Goal: Transaction & Acquisition: Purchase product/service

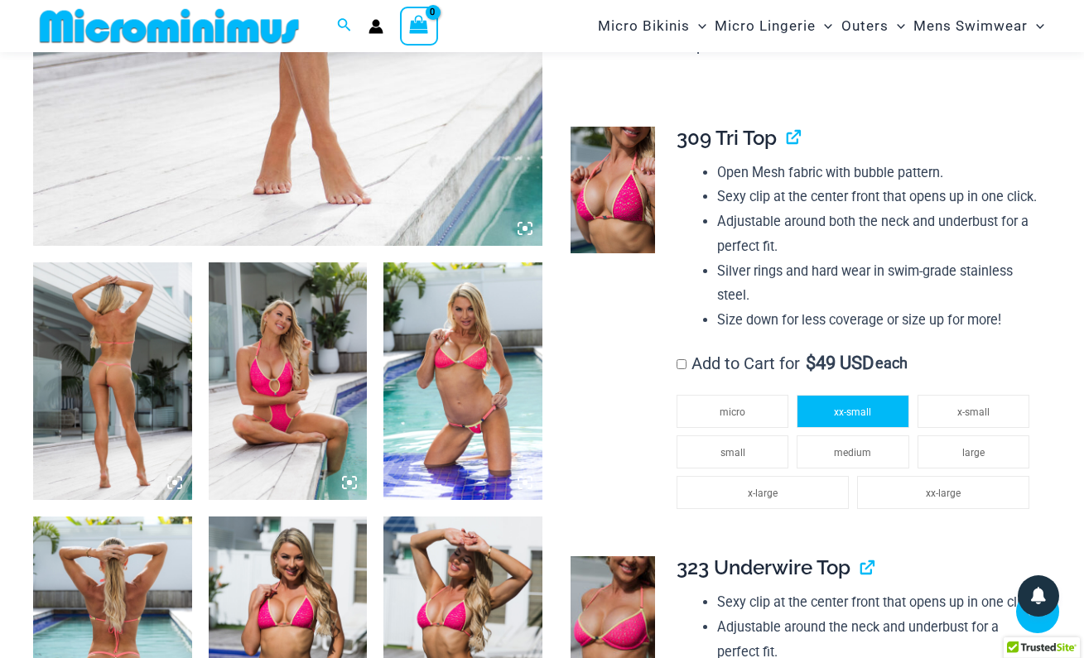
scroll to position [667, 0]
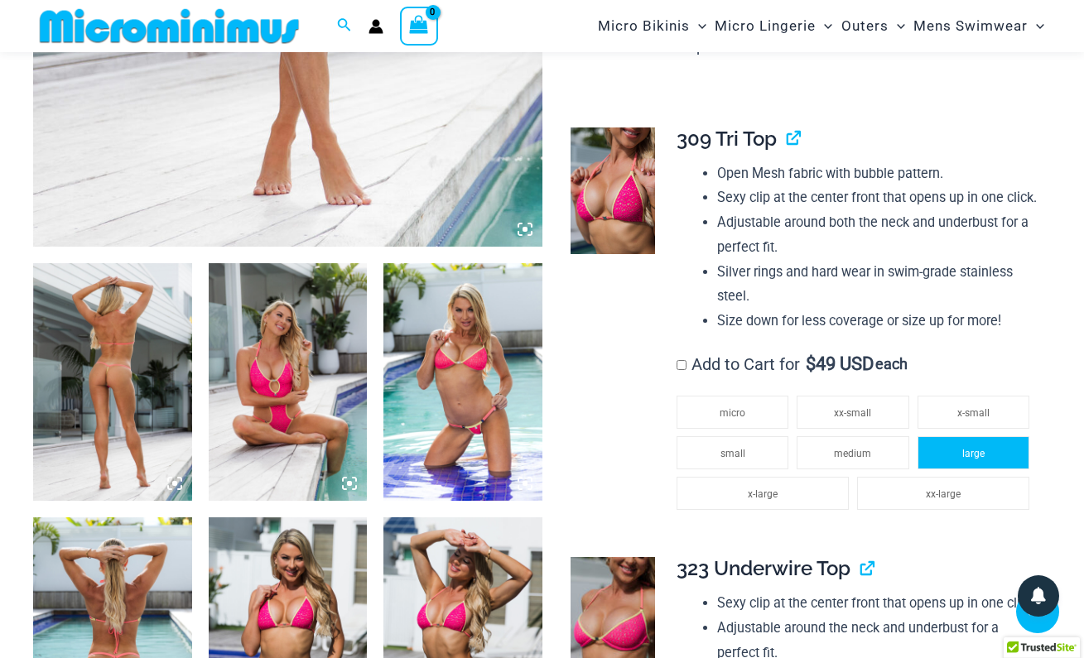
click at [947, 436] on li "large" at bounding box center [973, 452] width 112 height 33
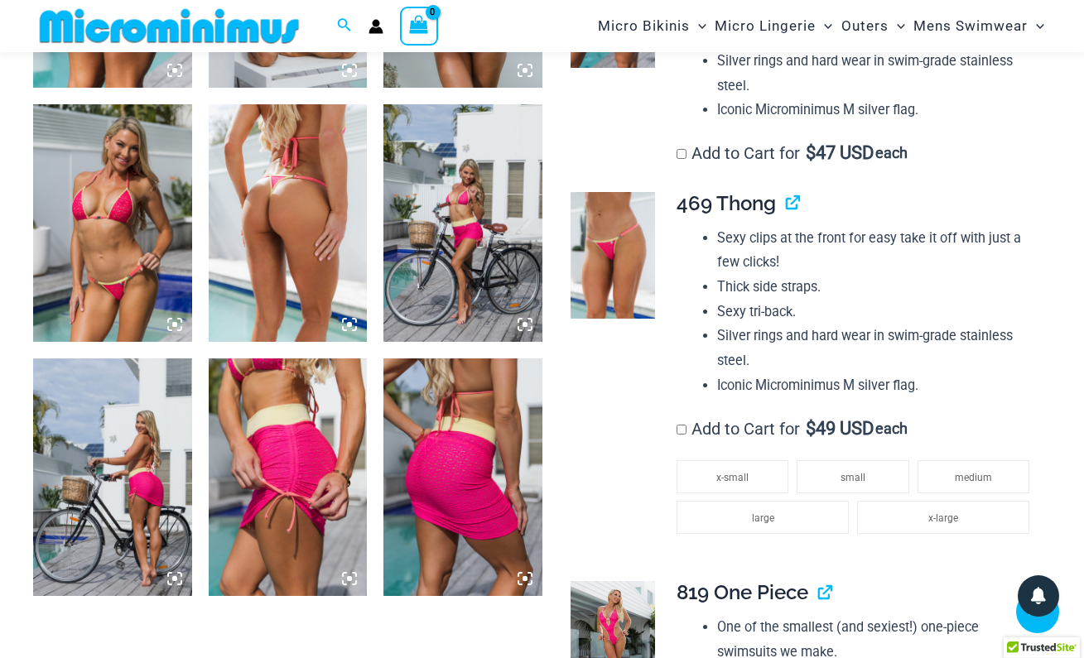
scroll to position [1594, 0]
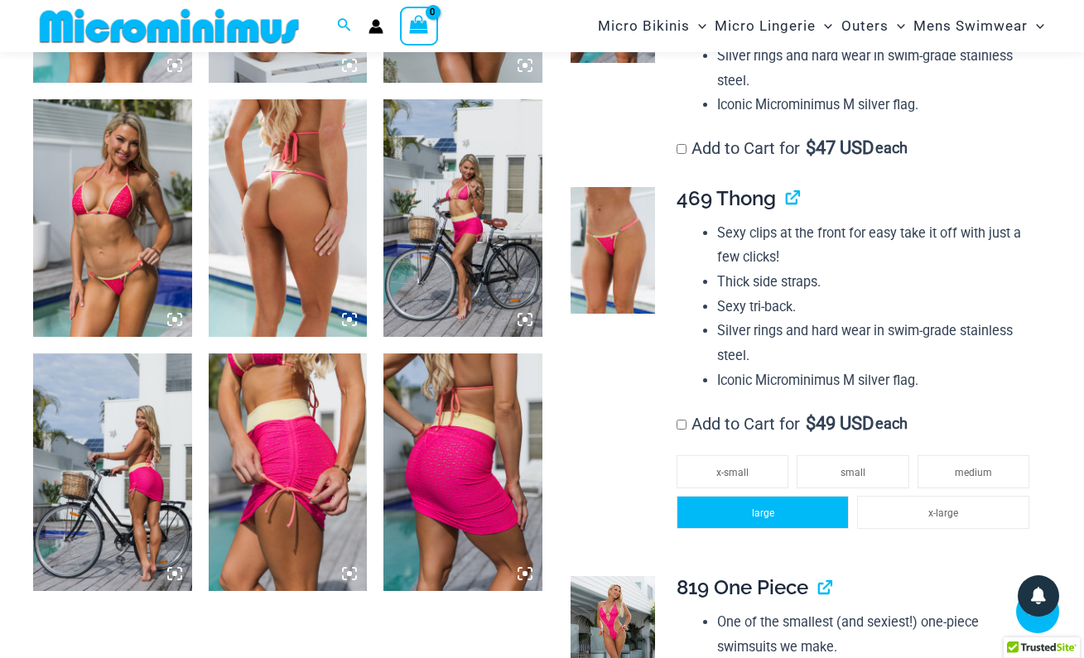
click at [811, 496] on li "large" at bounding box center [762, 512] width 172 height 33
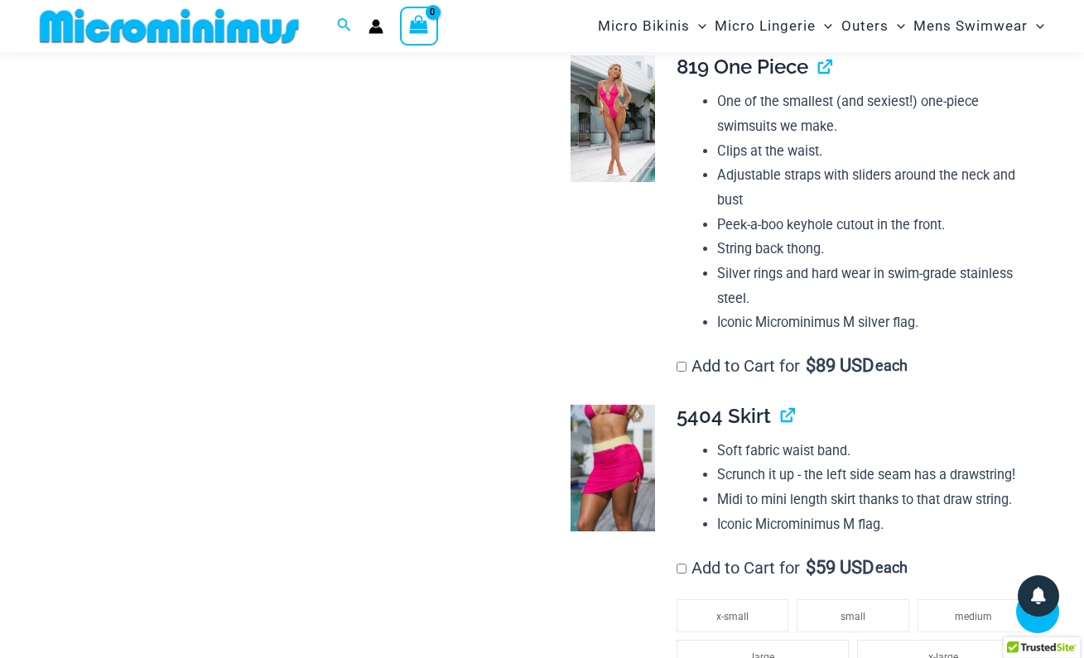
scroll to position [2277, 0]
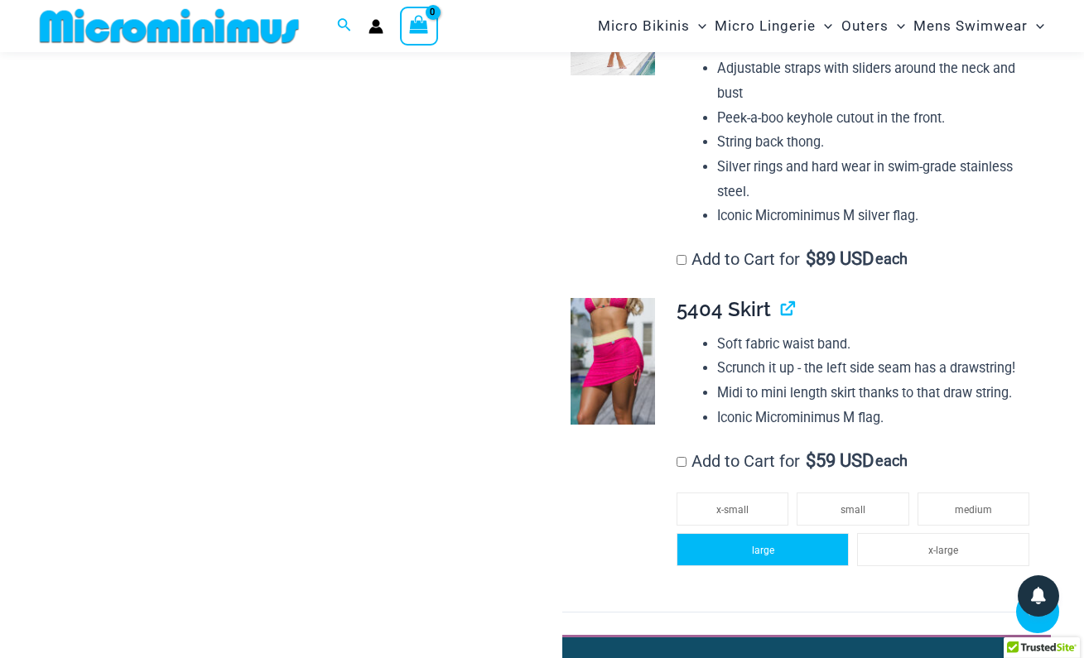
click at [776, 533] on li "large" at bounding box center [762, 549] width 172 height 33
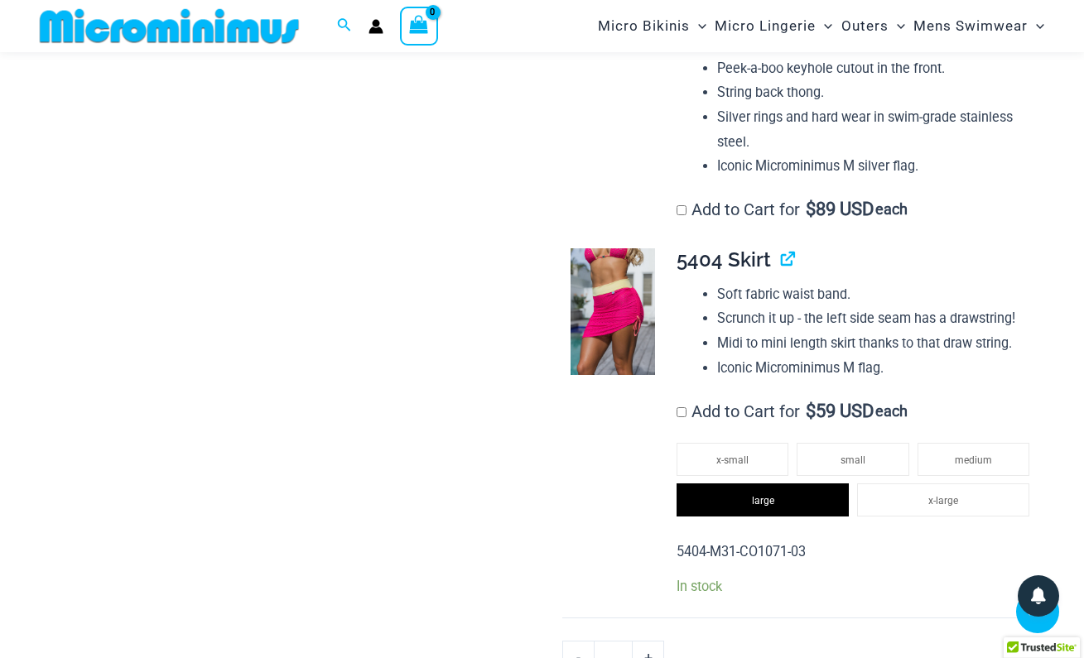
scroll to position [2299, 0]
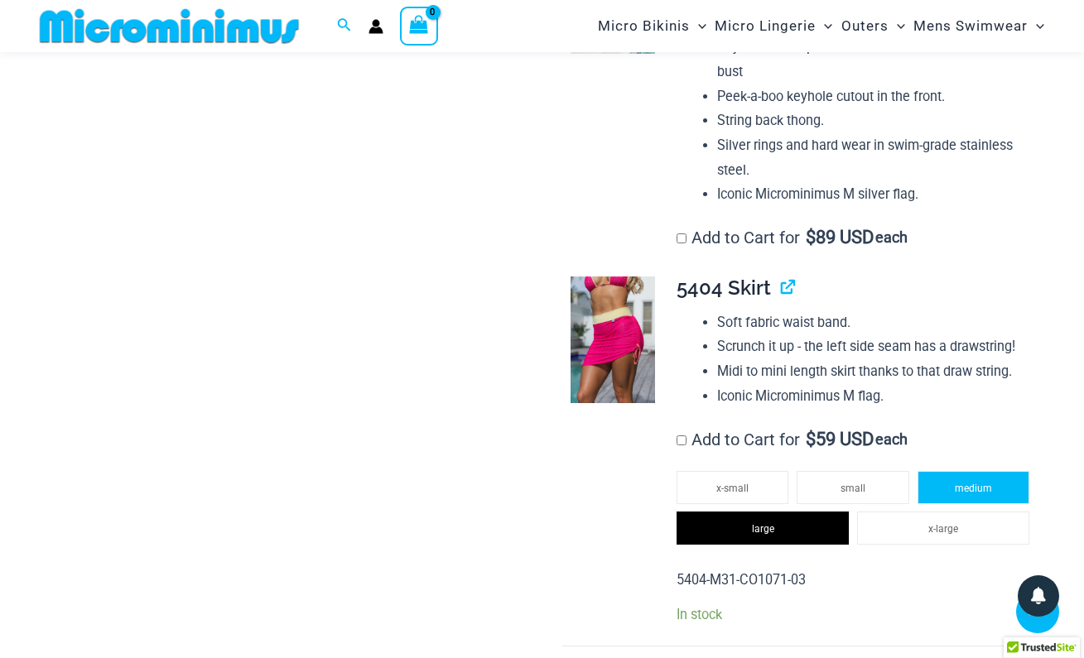
click at [967, 483] on span "medium" at bounding box center [972, 489] width 37 height 12
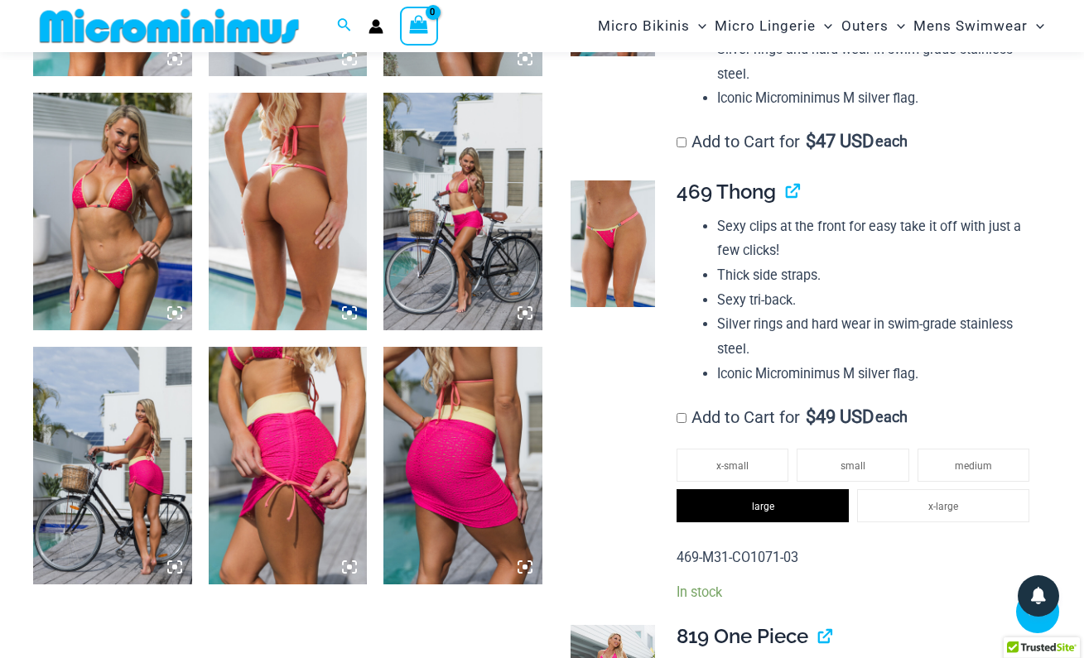
scroll to position [1593, 0]
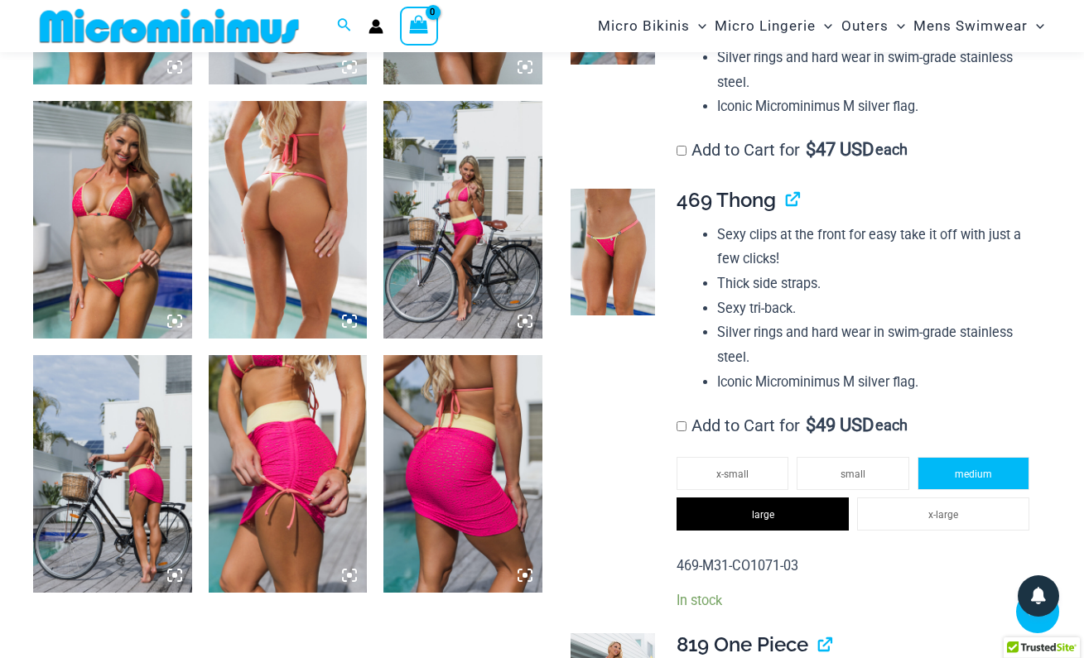
click at [977, 469] on span "medium" at bounding box center [972, 475] width 37 height 12
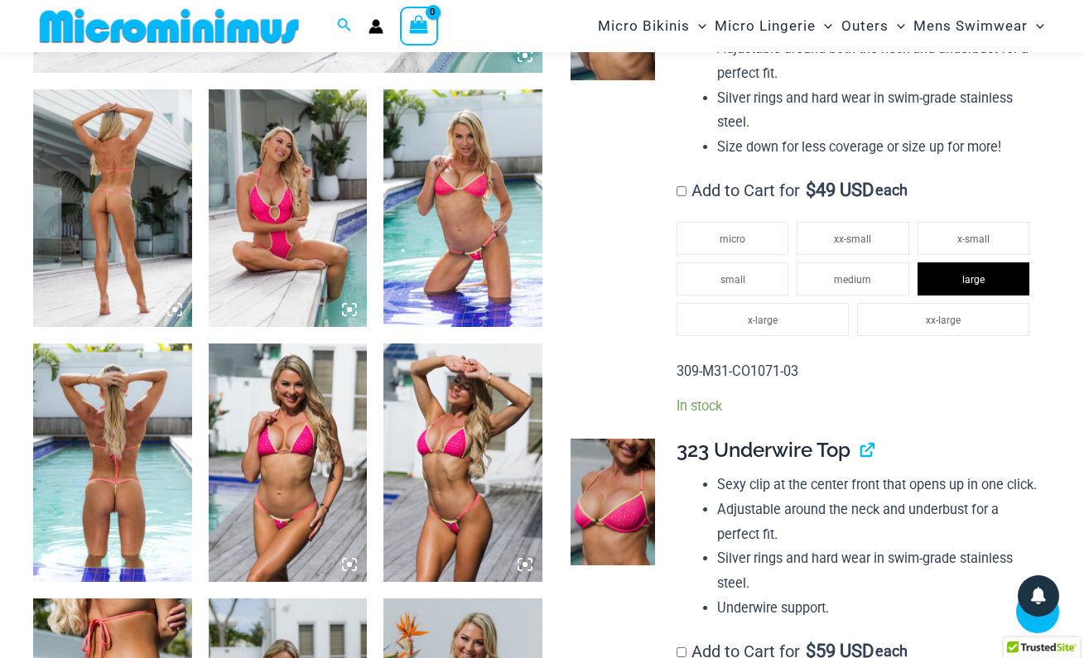
scroll to position [838, 0]
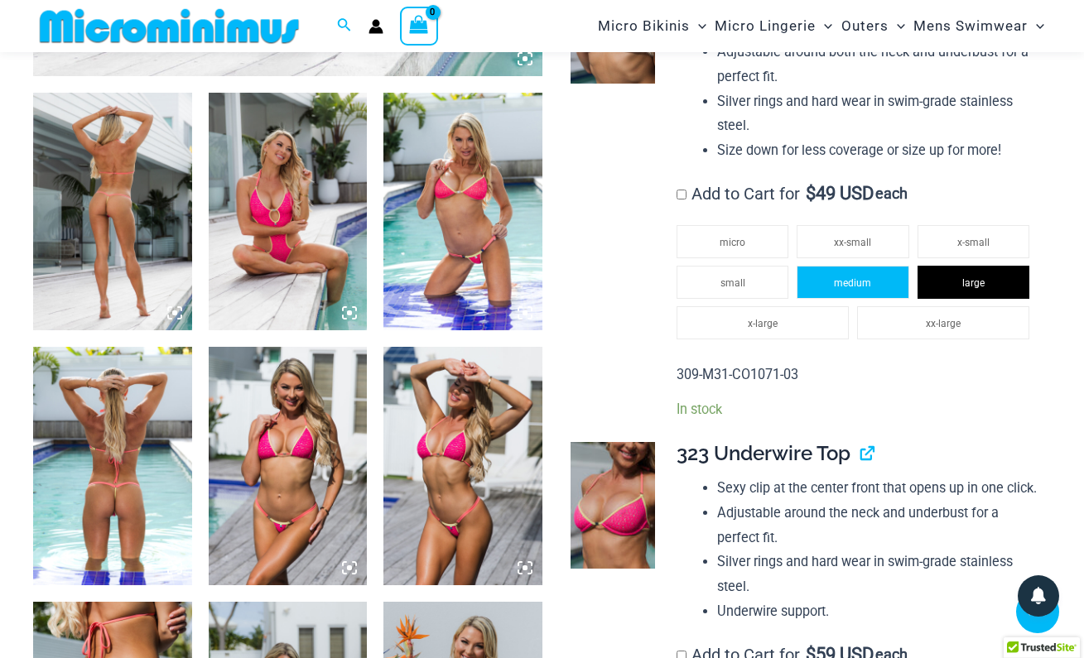
click at [845, 277] on span "medium" at bounding box center [852, 283] width 37 height 12
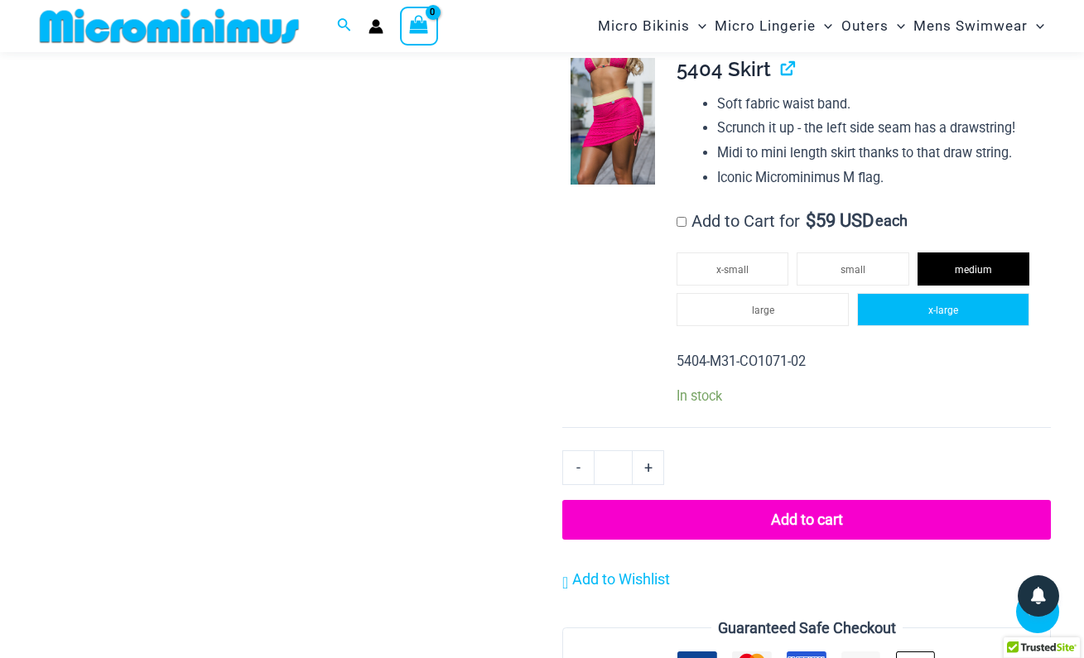
scroll to position [2548, 0]
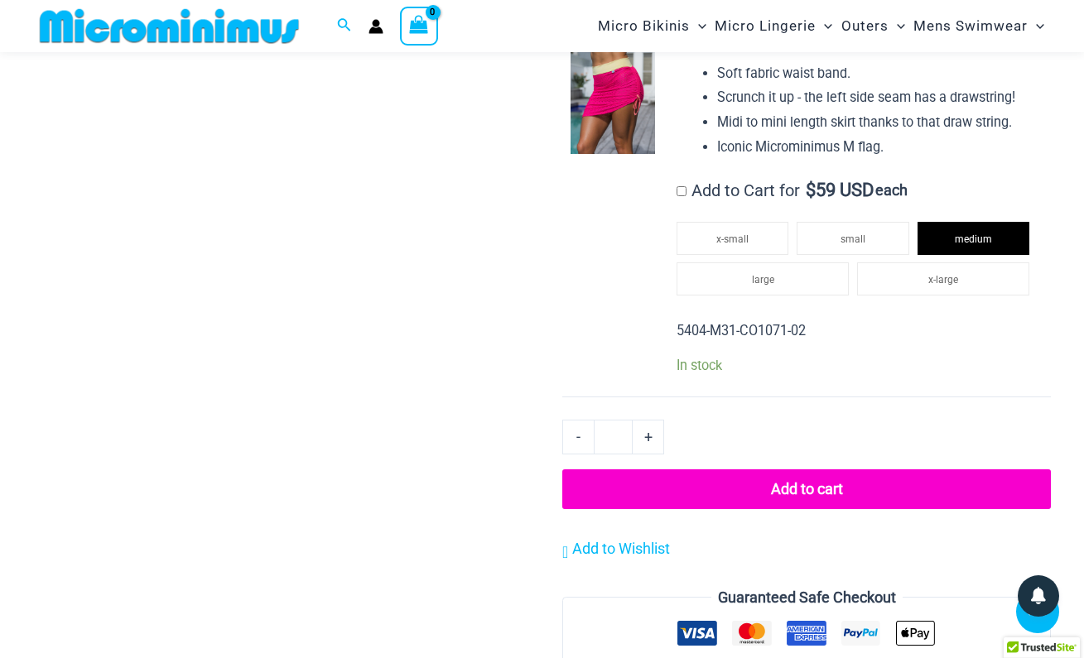
click at [820, 469] on button "Add to cart" at bounding box center [806, 489] width 488 height 40
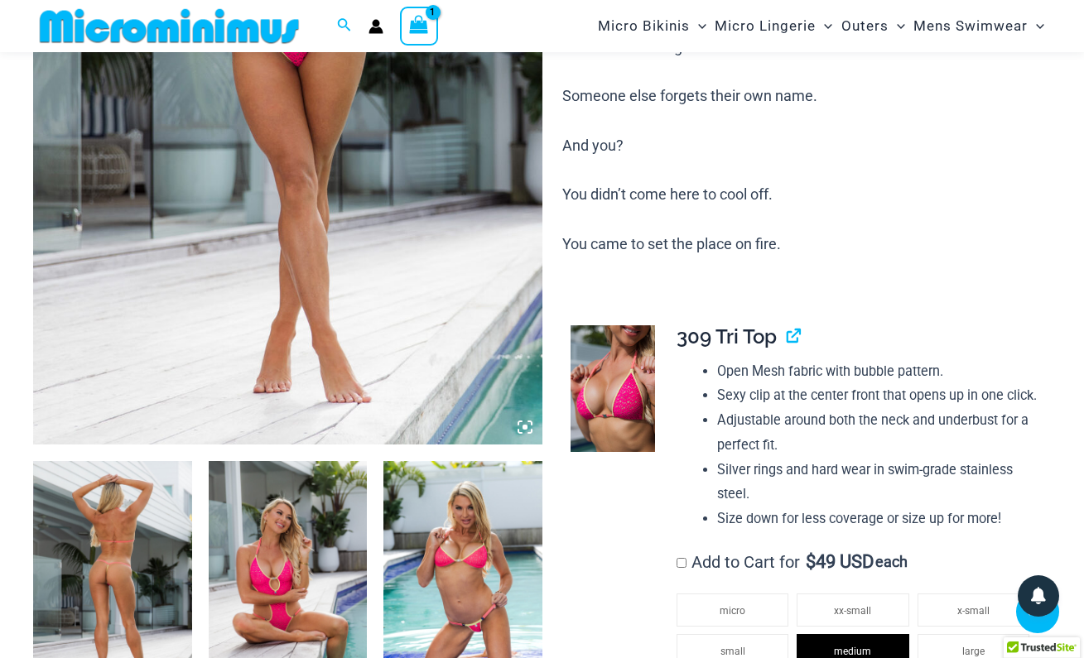
scroll to position [67, 0]
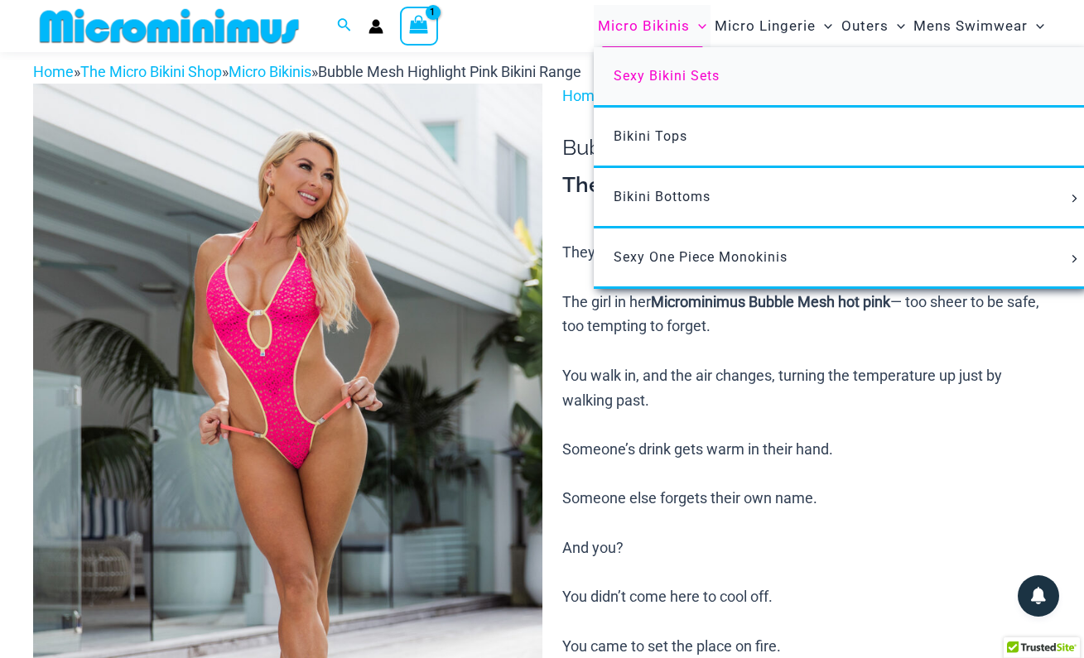
click at [680, 77] on span "Sexy Bikini Sets" at bounding box center [666, 76] width 106 height 16
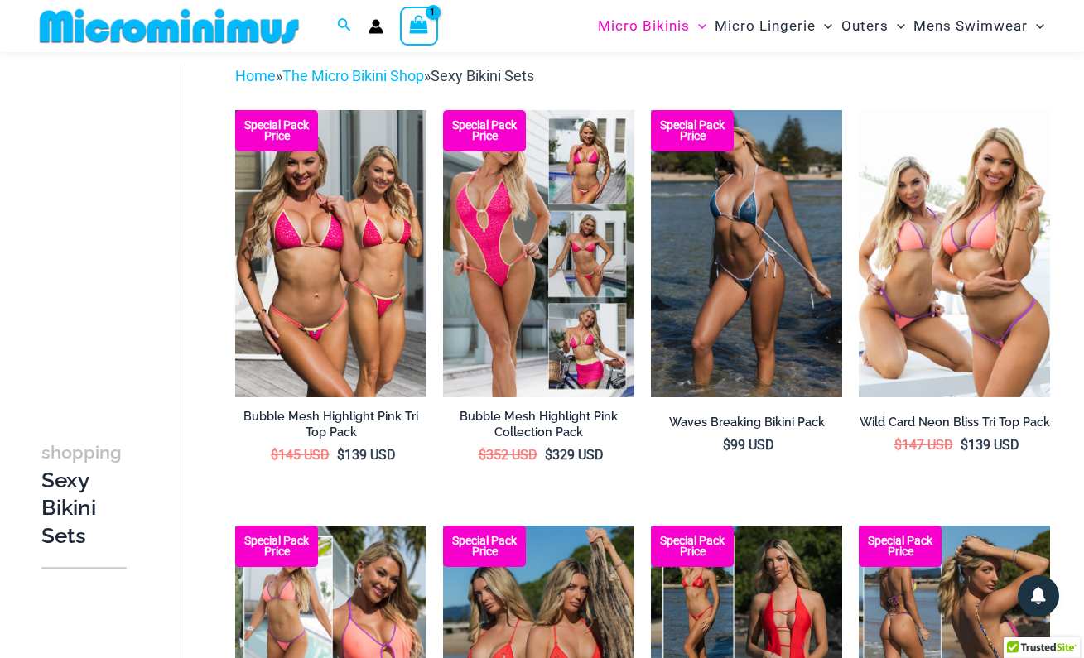
scroll to position [62, 0]
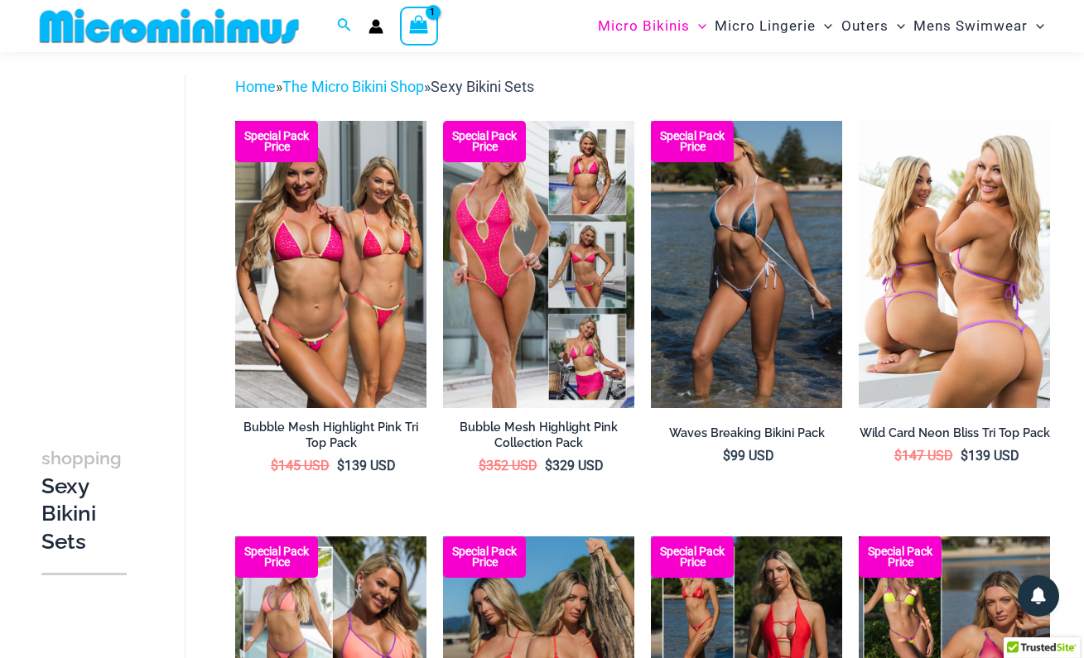
click at [930, 321] on img at bounding box center [953, 264] width 191 height 286
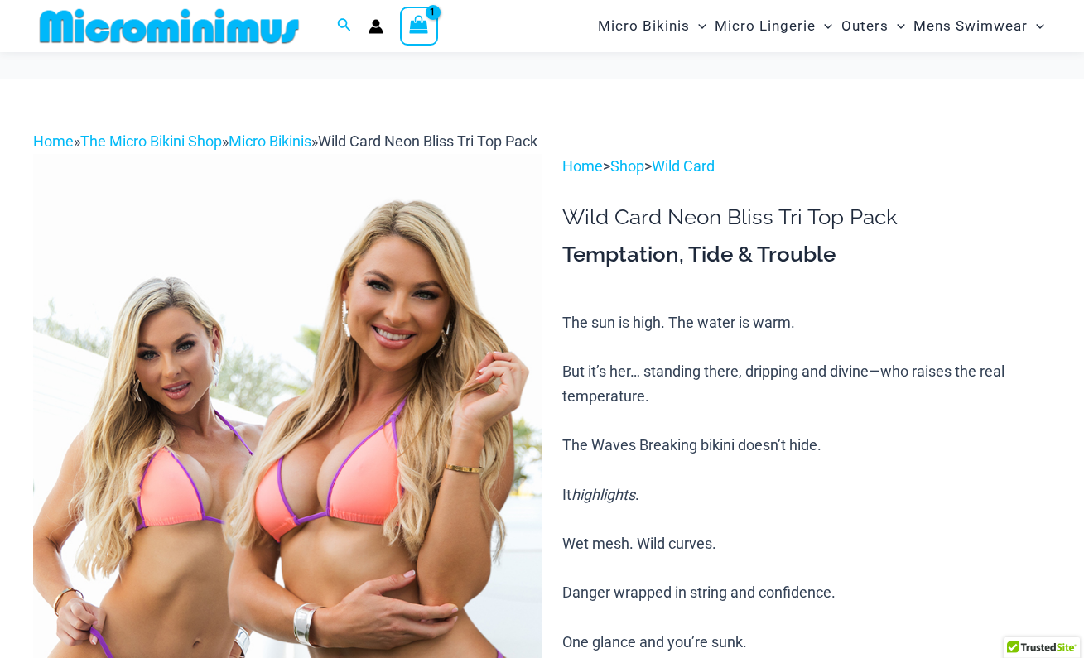
scroll to position [377, 0]
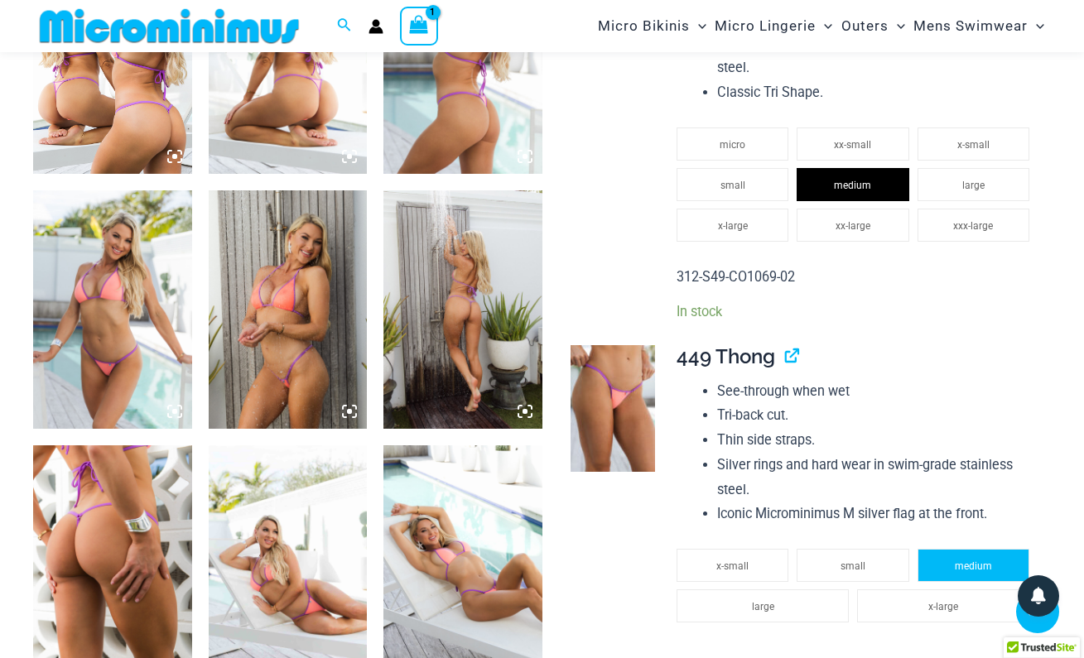
click at [954, 549] on li "medium" at bounding box center [973, 565] width 112 height 33
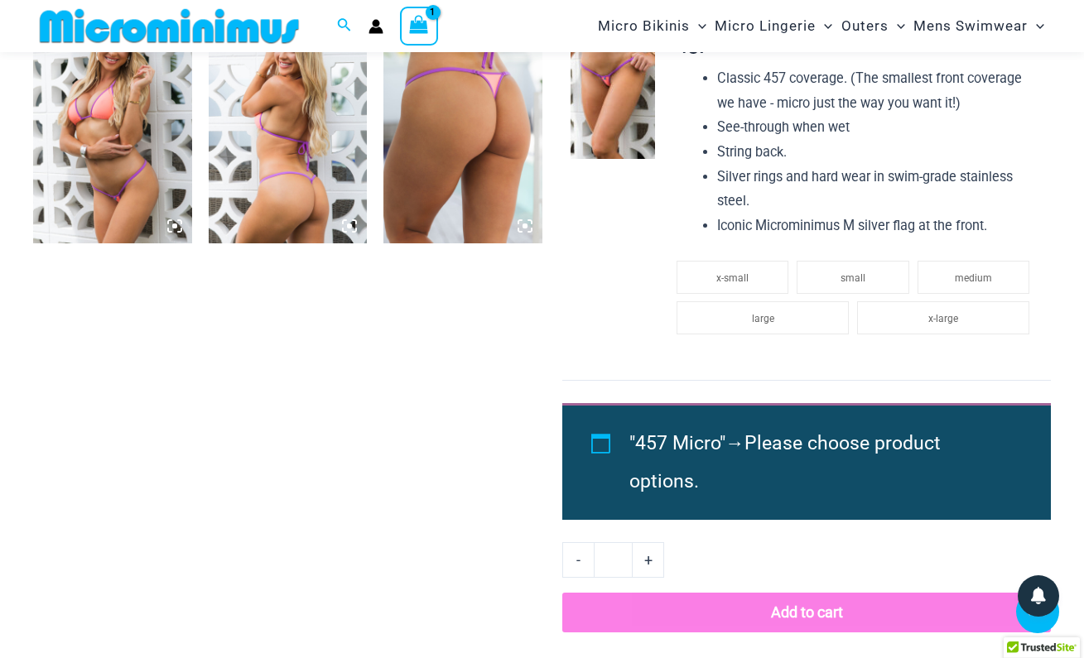
scroll to position [1689, 0]
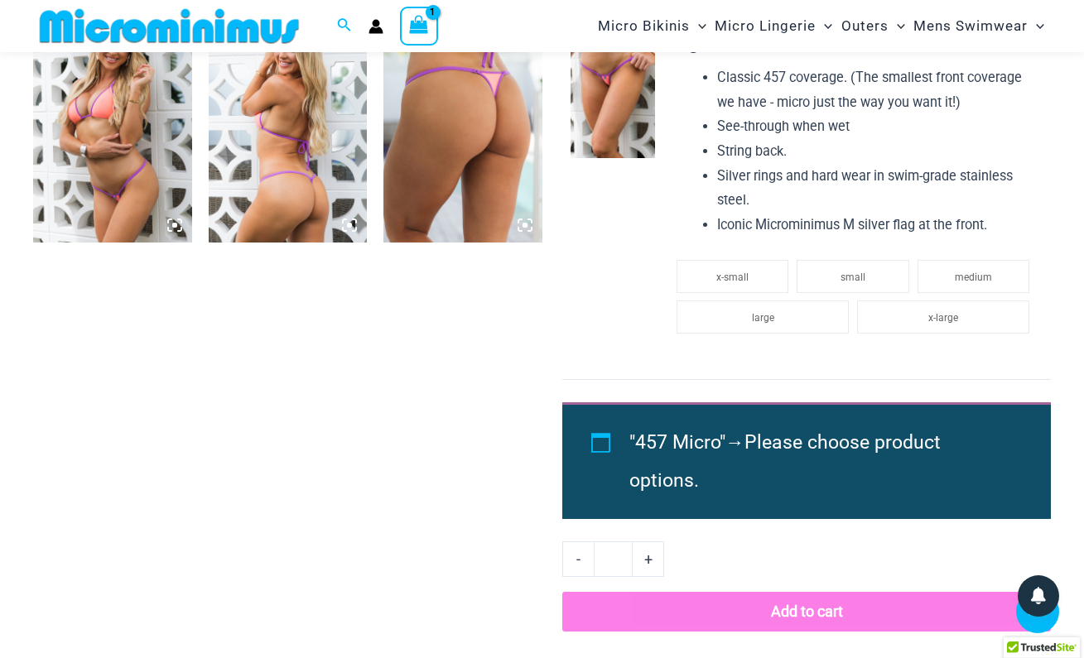
click at [866, 592] on button "Add to cart" at bounding box center [806, 612] width 488 height 40
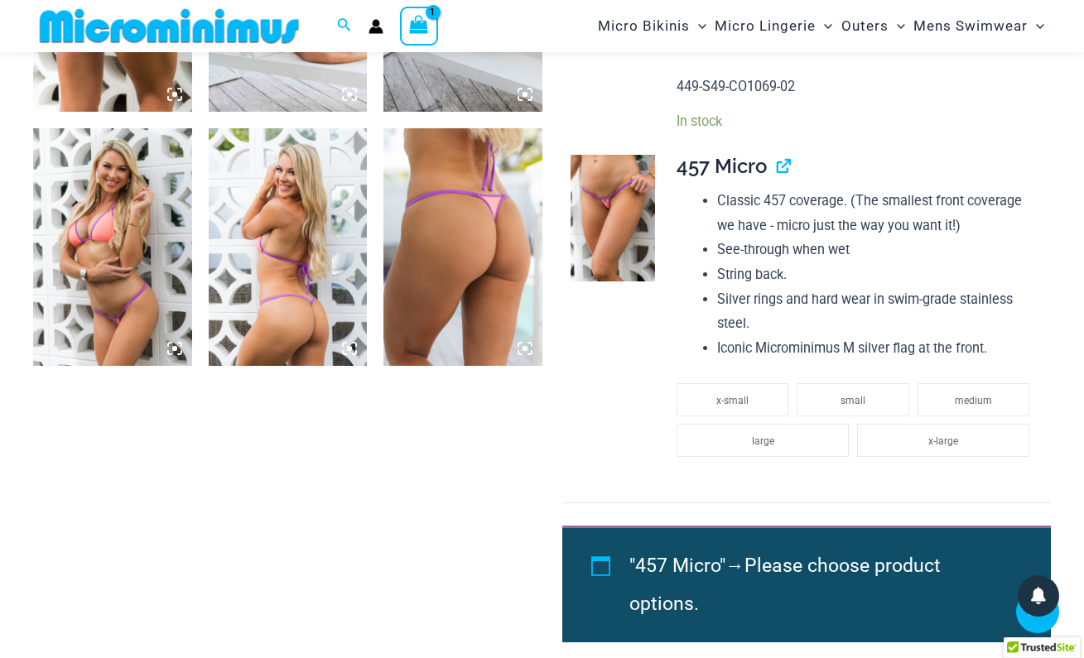
scroll to position [1594, 0]
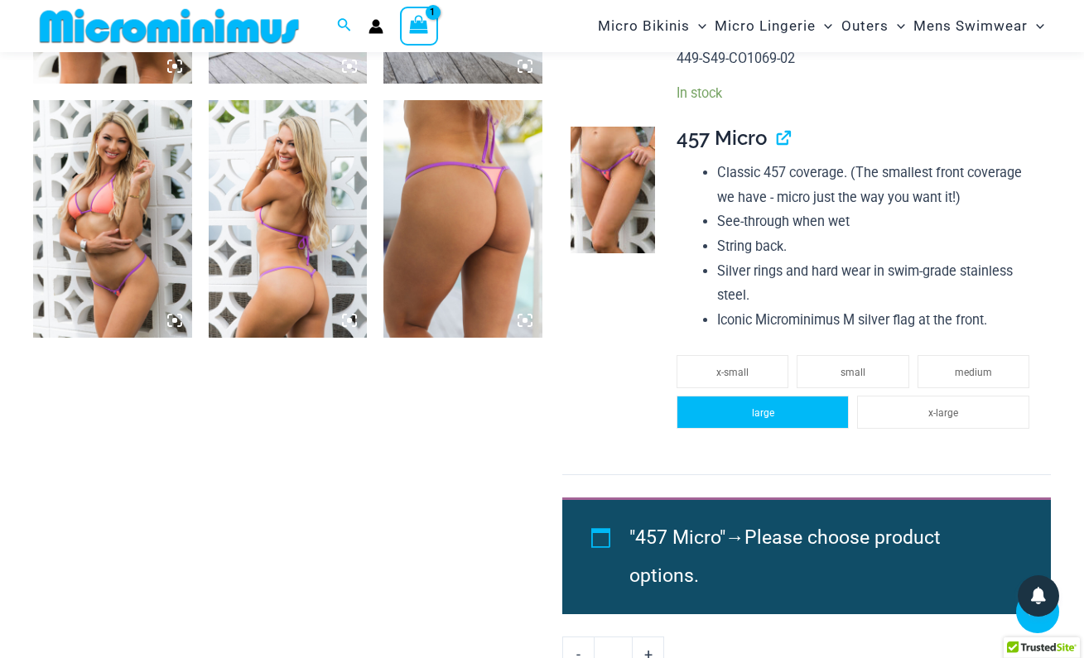
click at [801, 396] on li "large" at bounding box center [762, 412] width 172 height 33
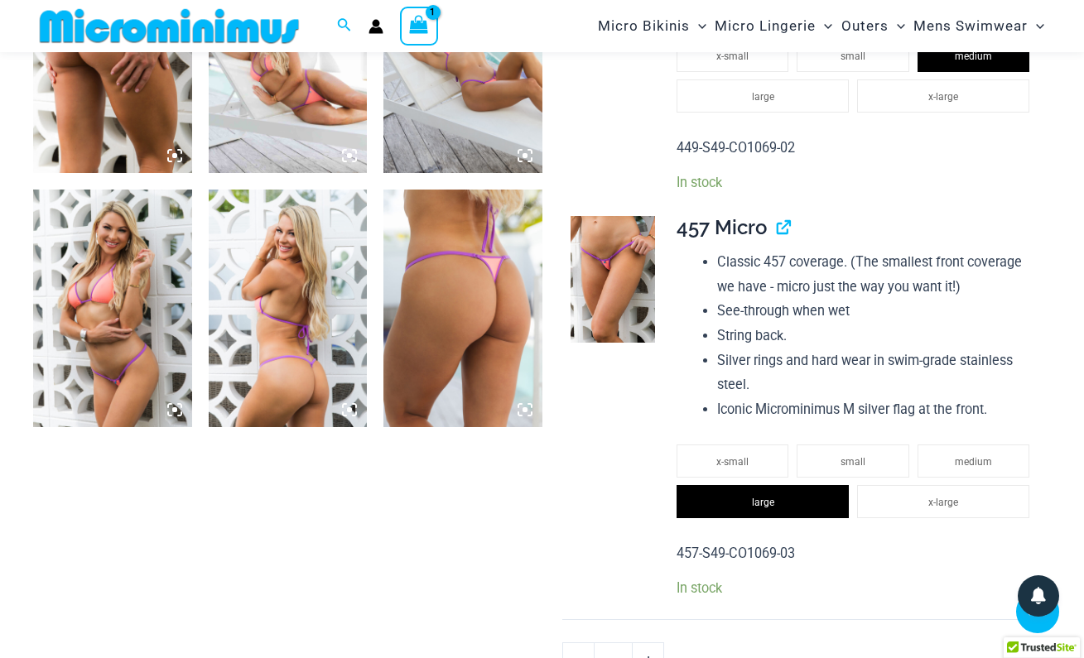
scroll to position [1493, 0]
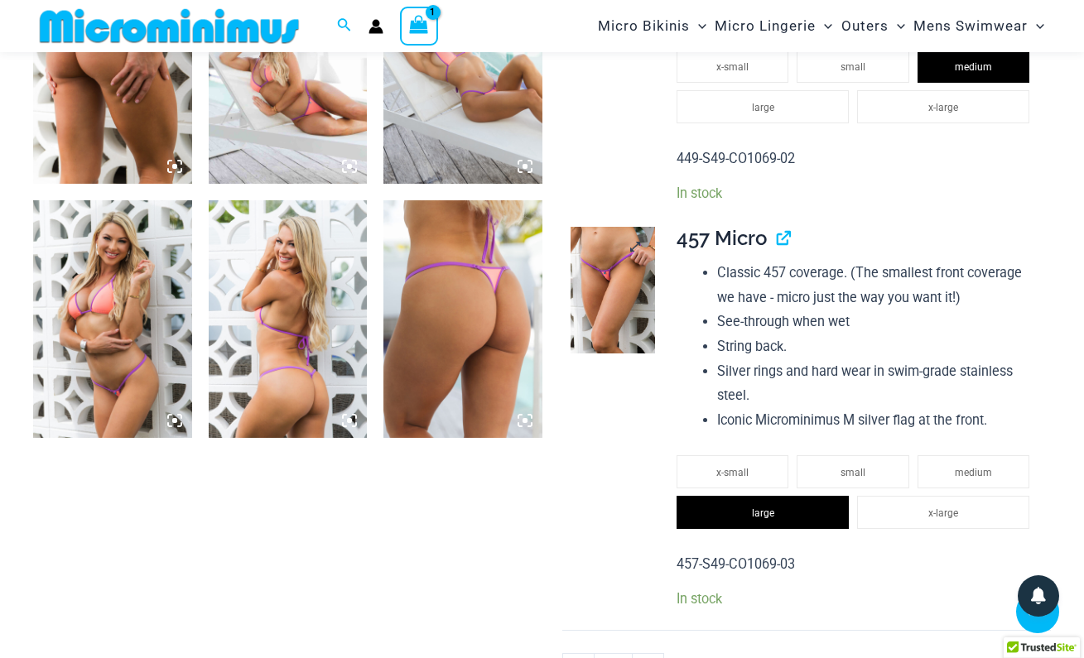
click at [630, 297] on img at bounding box center [612, 290] width 84 height 127
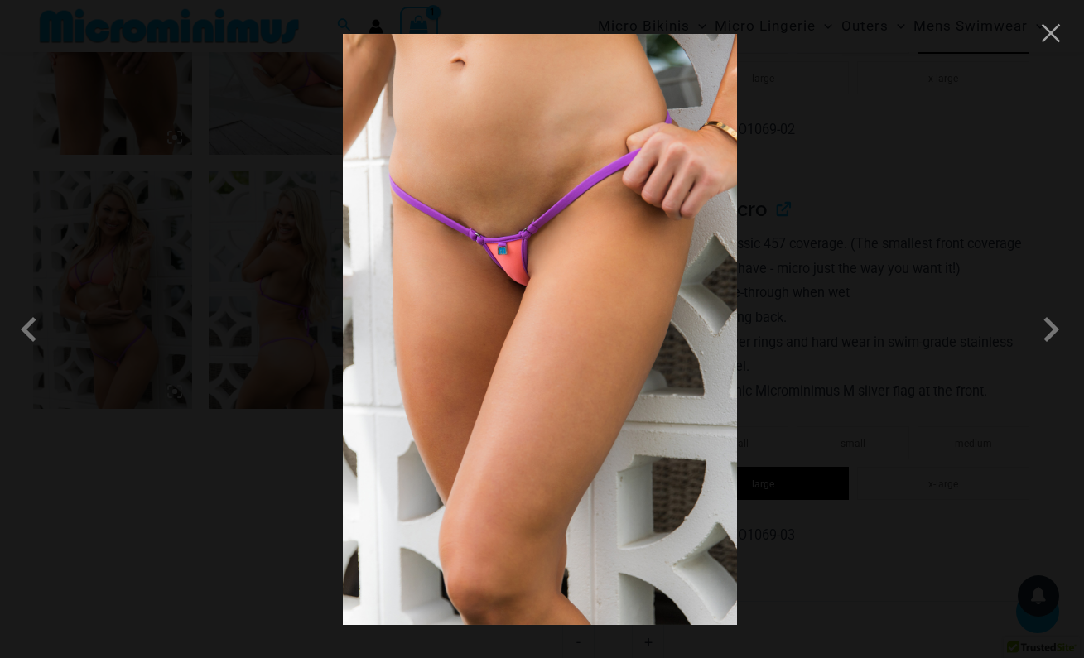
scroll to position [1526, 0]
click at [1055, 35] on button "Close" at bounding box center [1050, 33] width 25 height 25
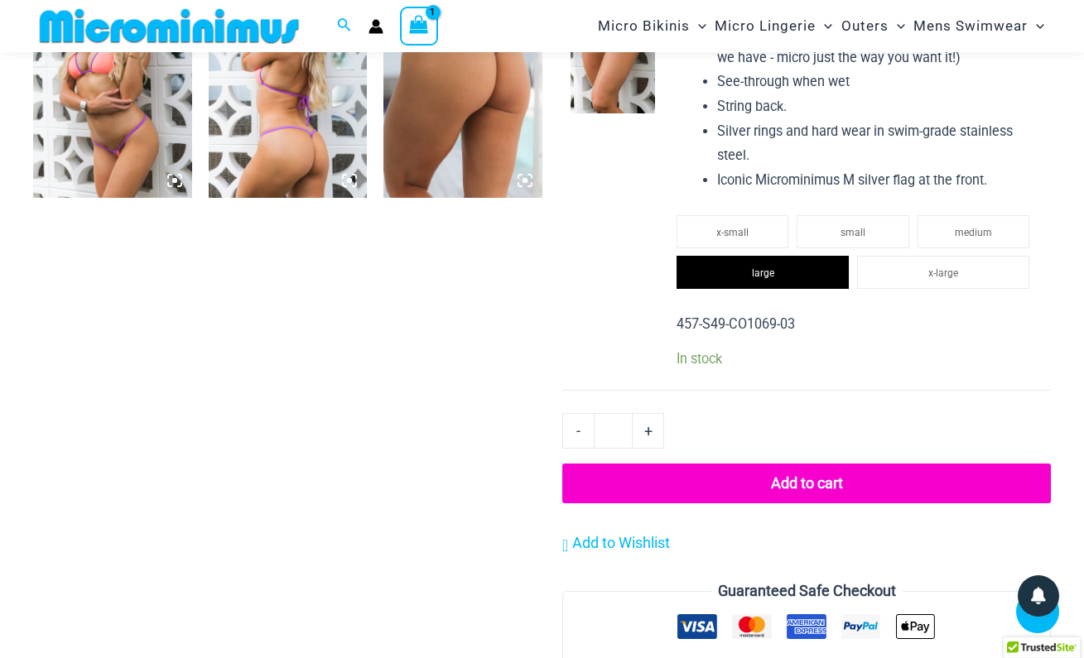
scroll to position [1767, 0]
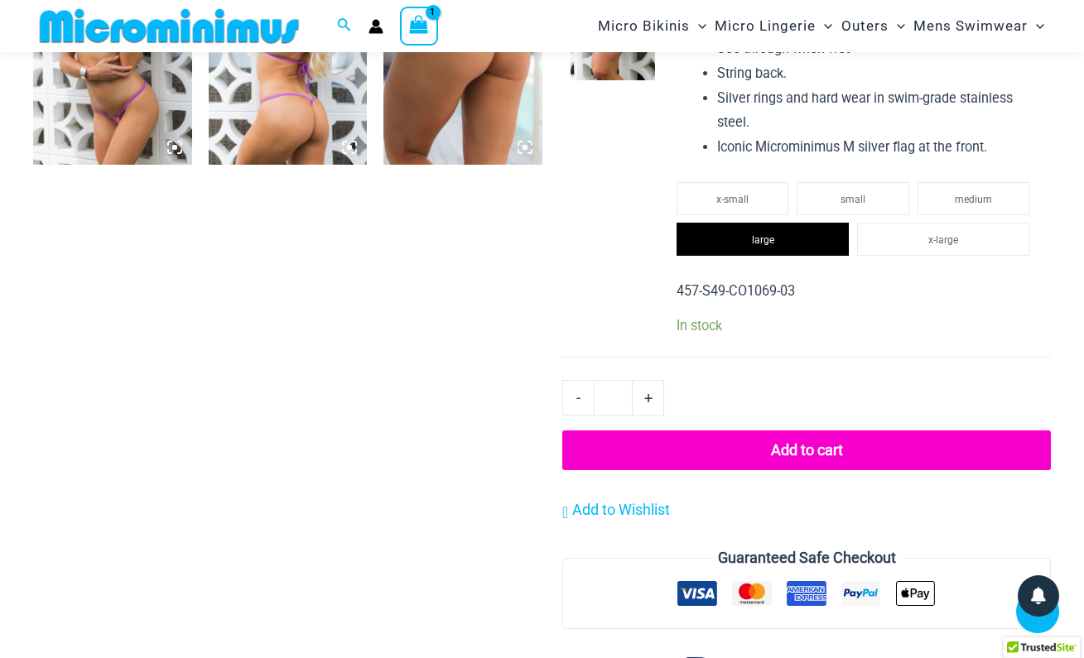
click at [823, 430] on button "Add to cart" at bounding box center [806, 450] width 488 height 40
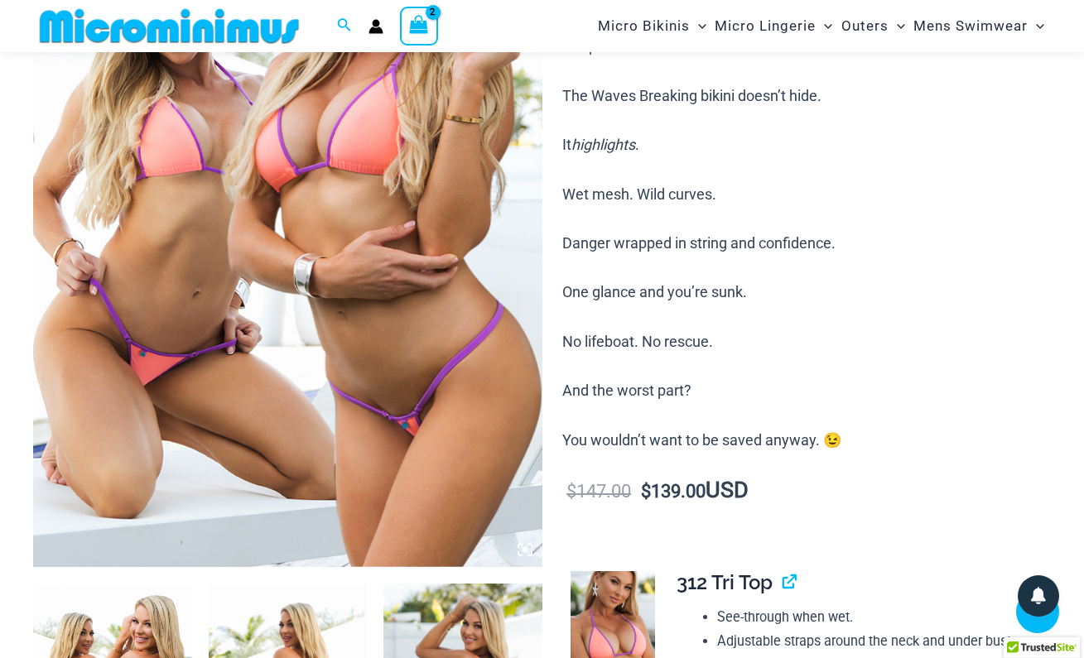
scroll to position [67, 0]
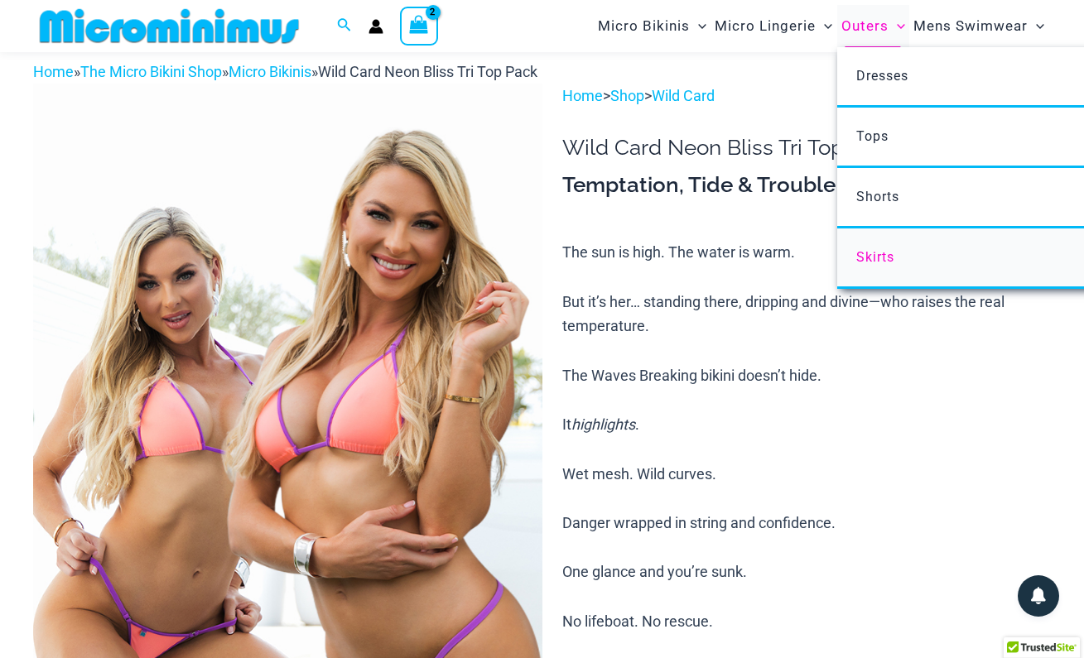
click at [883, 260] on span "Skirts" at bounding box center [875, 257] width 38 height 16
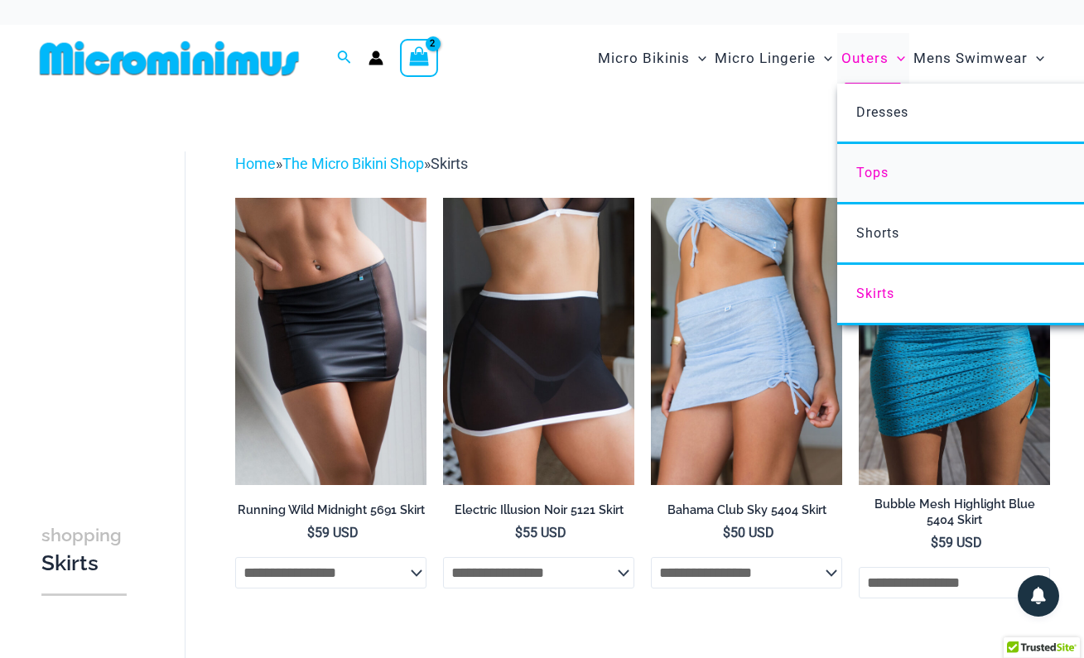
click at [884, 174] on span "Tops" at bounding box center [872, 173] width 32 height 16
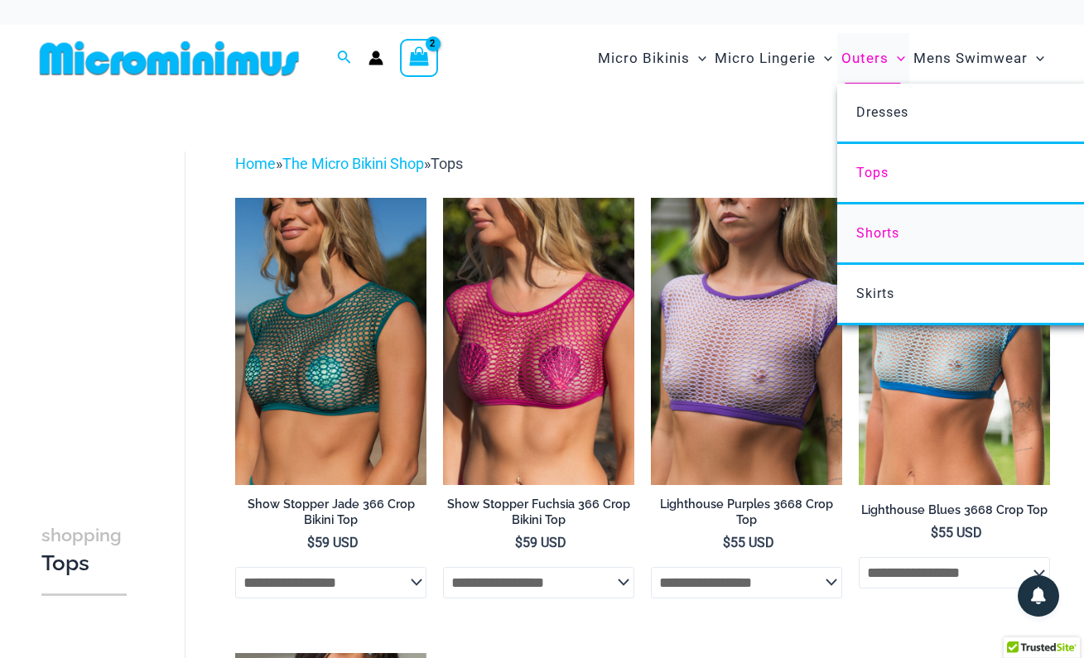
click at [889, 229] on span "Shorts" at bounding box center [877, 233] width 43 height 16
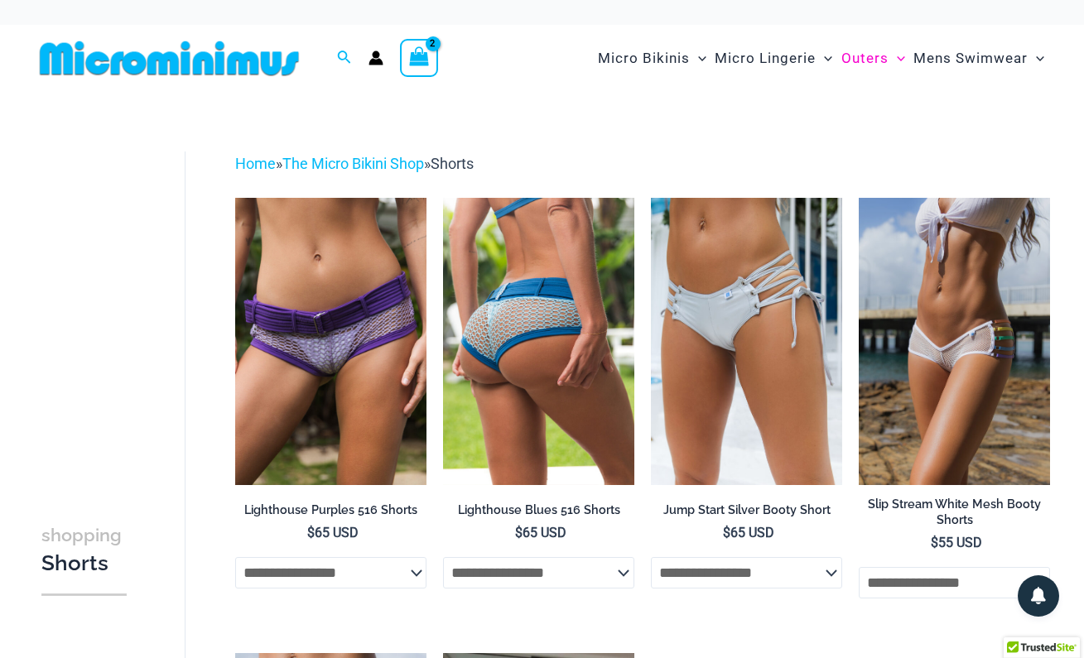
click at [599, 426] on img at bounding box center [538, 341] width 191 height 286
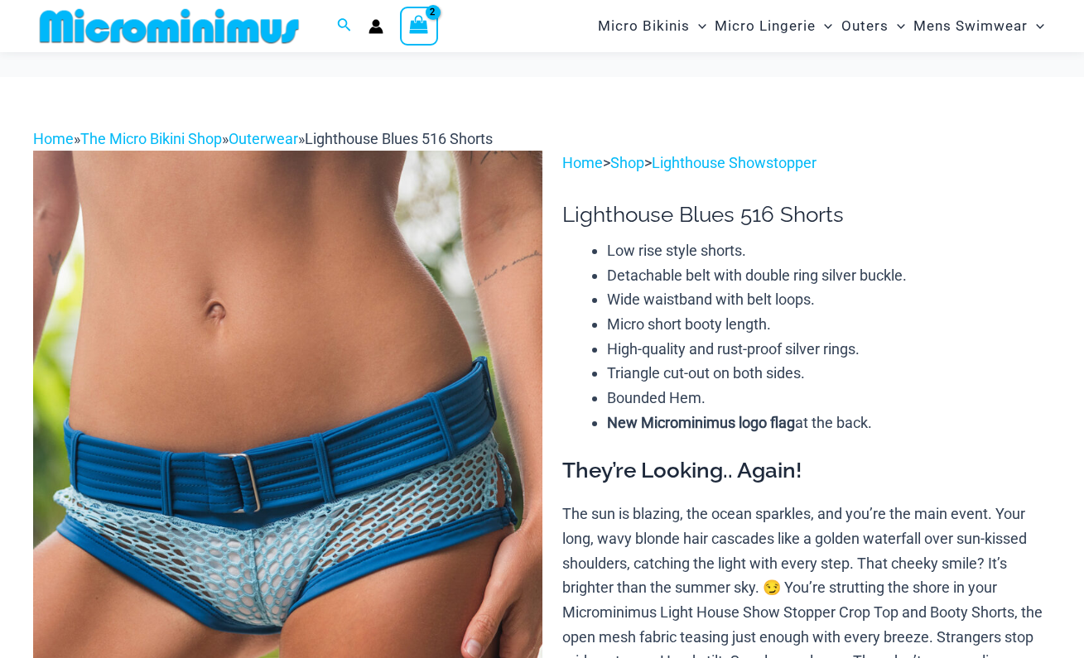
scroll to position [248, 0]
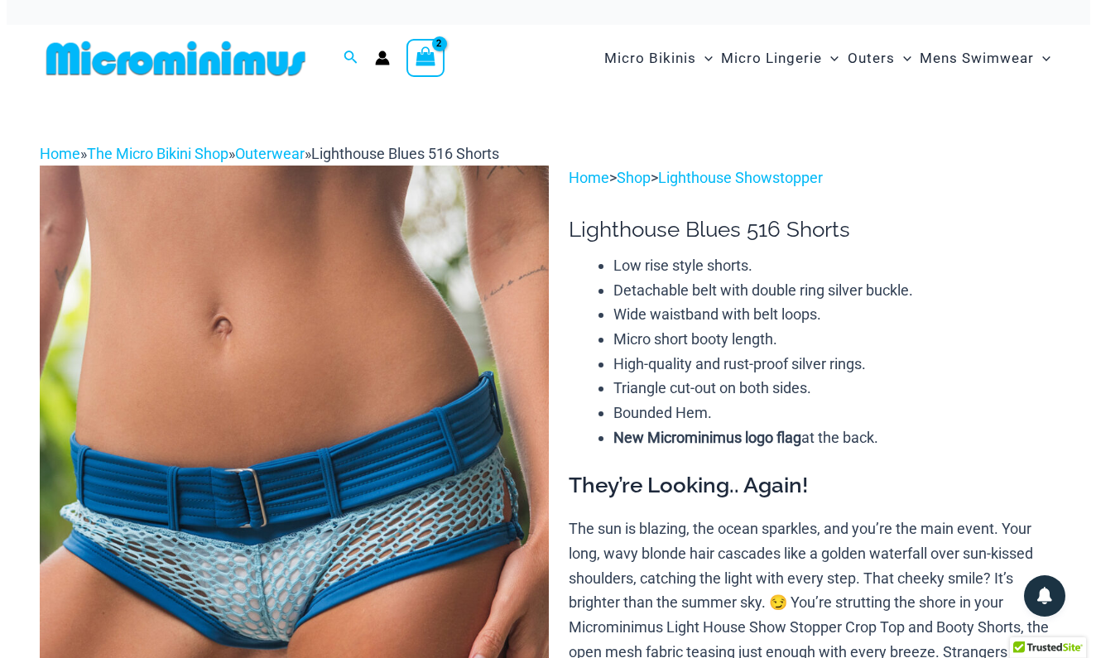
scroll to position [0, 0]
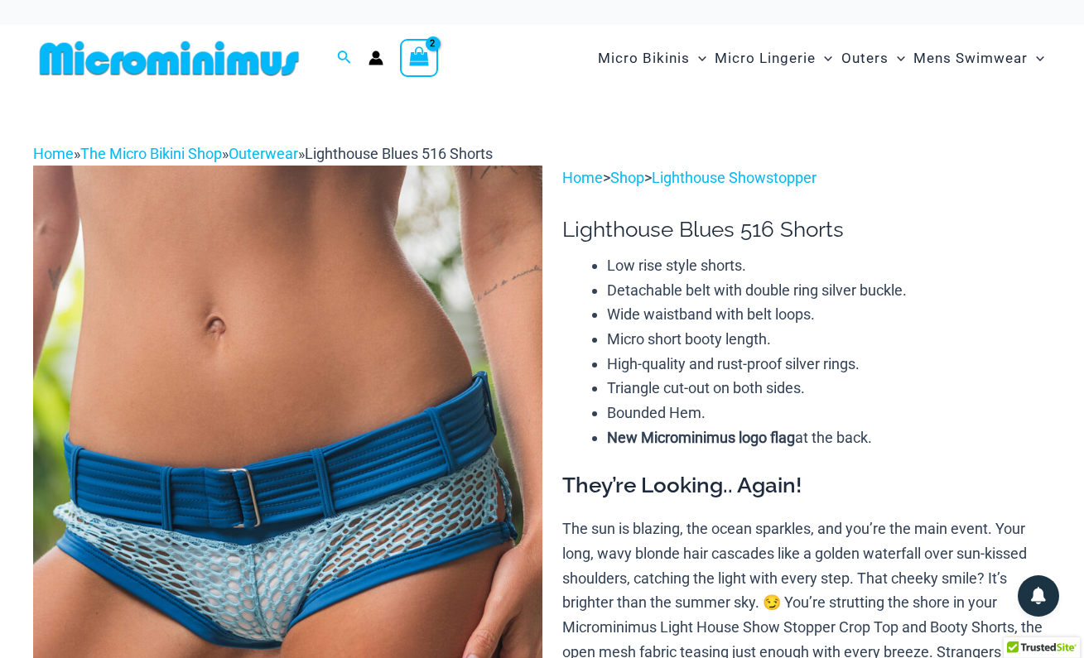
click at [423, 67] on span "View Shopping Cart, 2 items" at bounding box center [418, 59] width 19 height 23
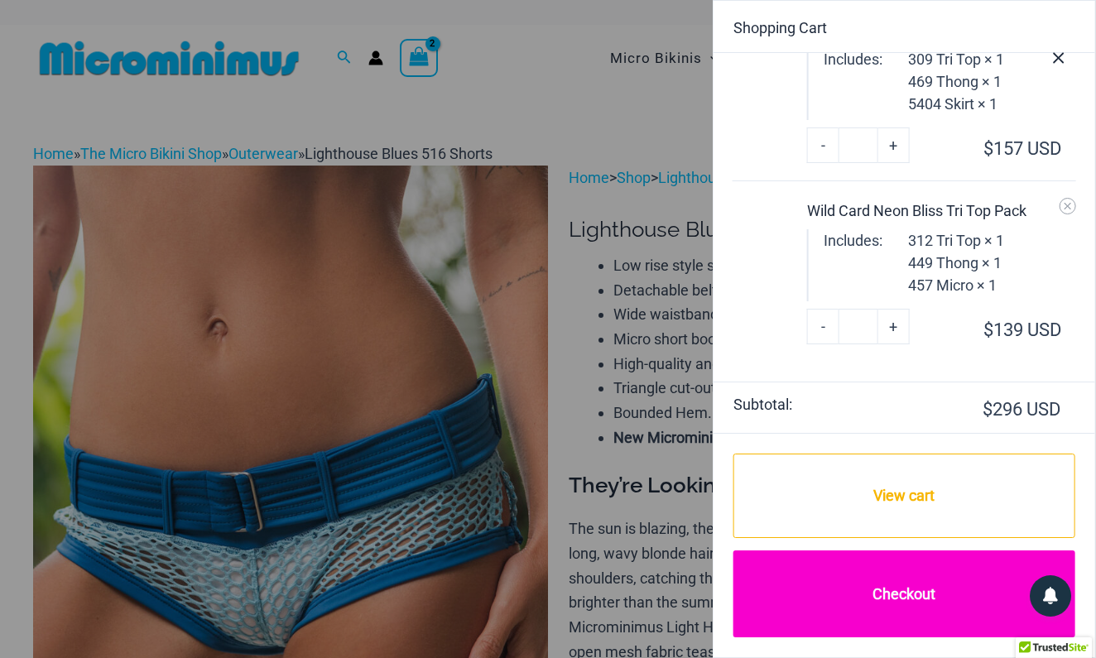
scroll to position [94, 0]
click at [918, 597] on link "Checkout" at bounding box center [904, 593] width 342 height 87
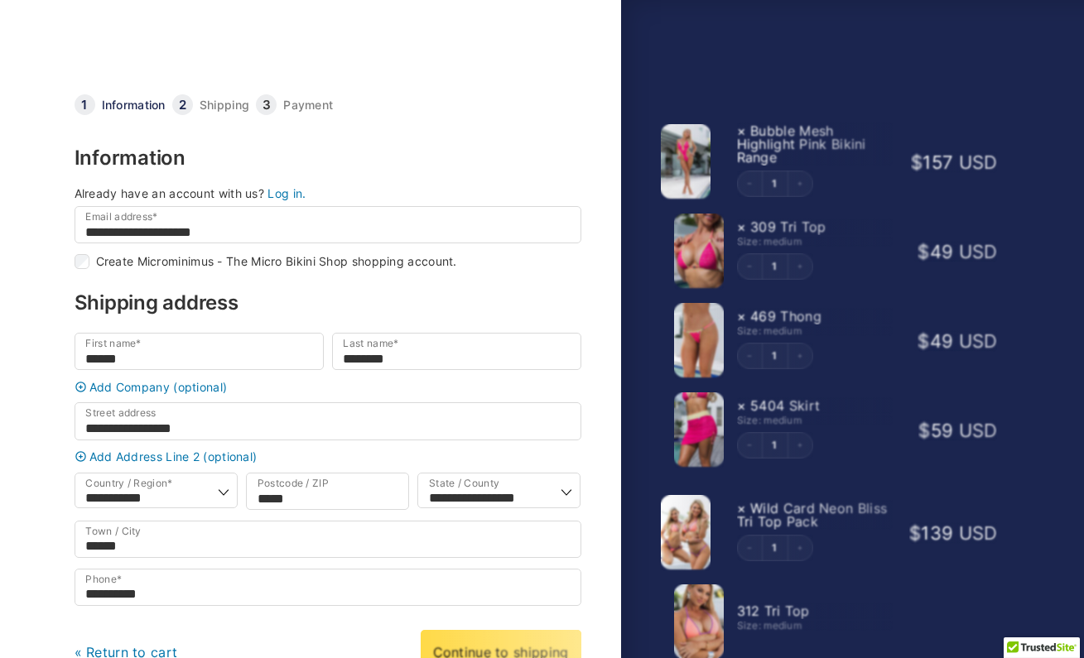
select select "**"
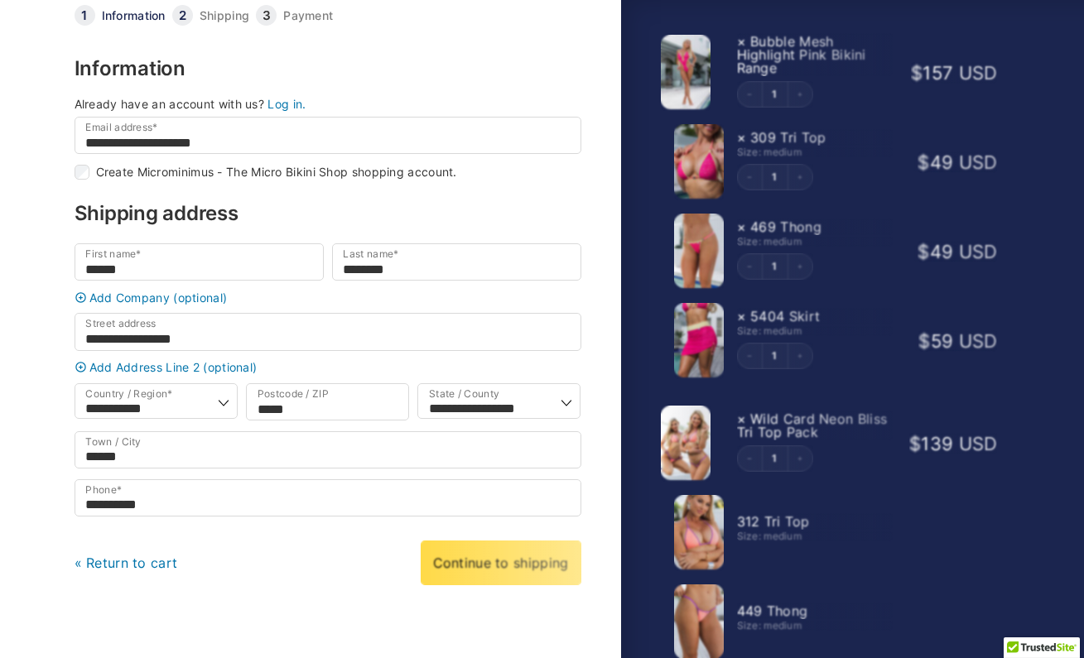
scroll to position [91, 0]
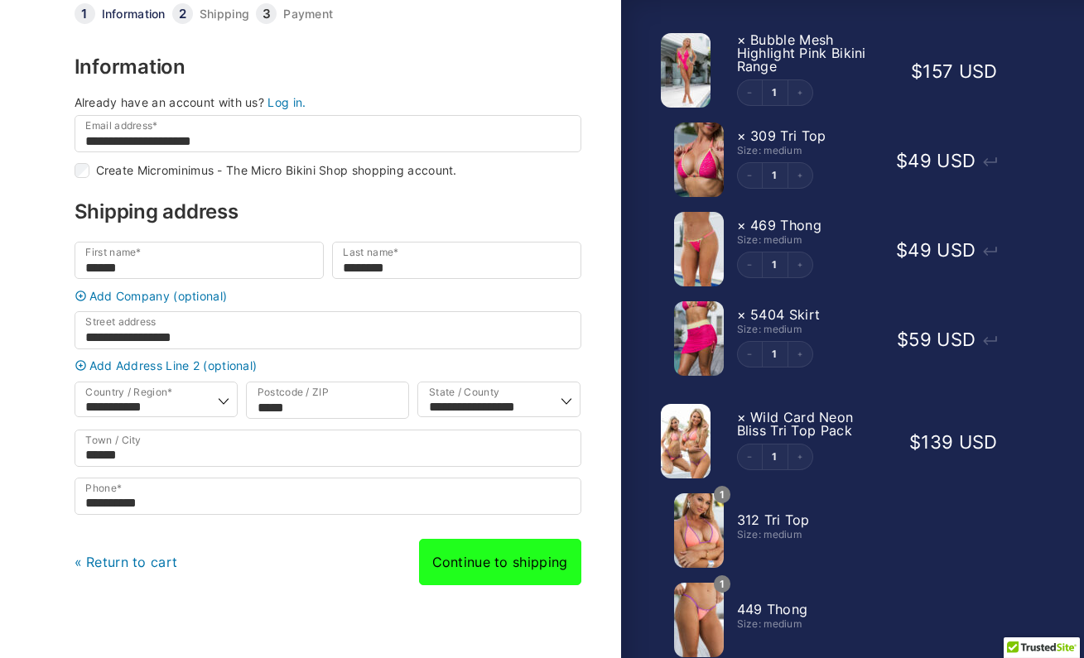
click at [505, 576] on link "Continue to shipping" at bounding box center [500, 562] width 162 height 46
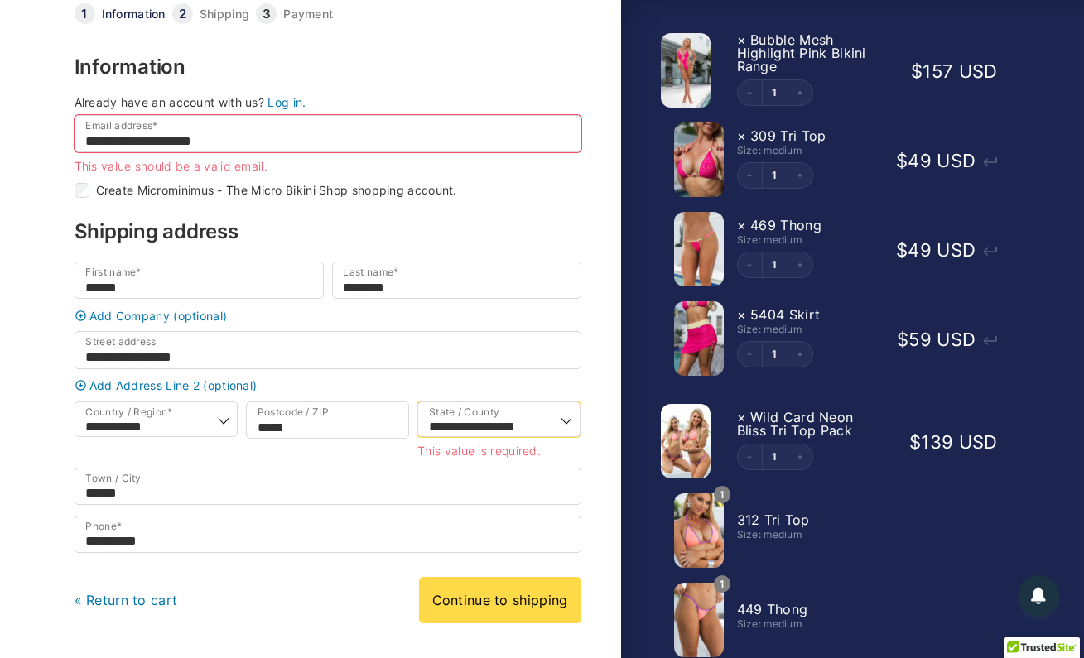
select select "**"
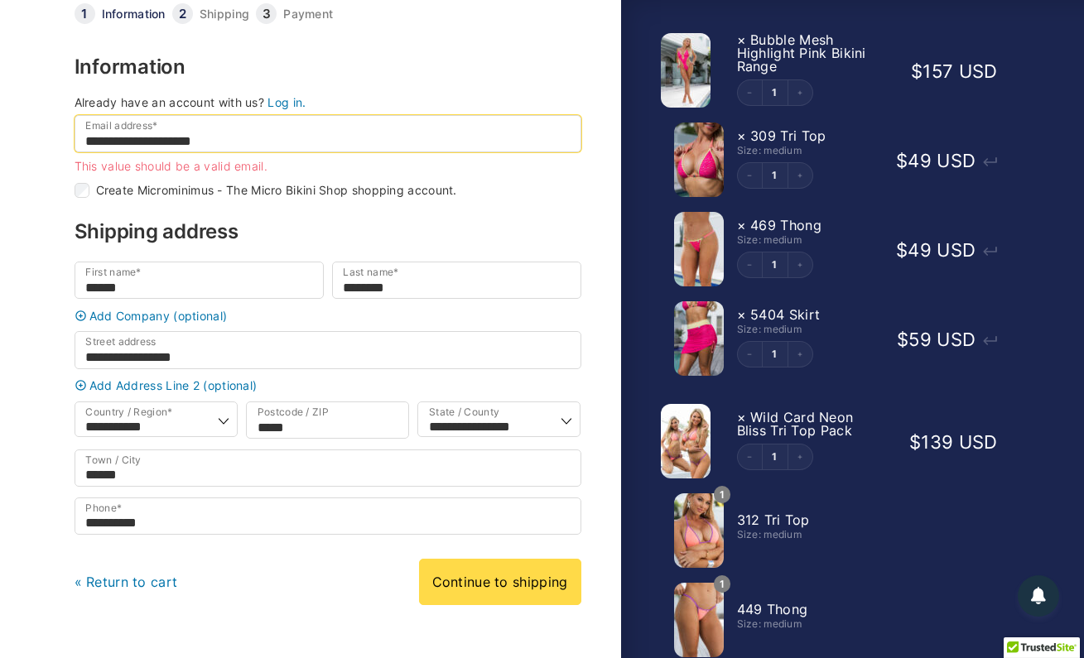
click at [282, 133] on input "**********" at bounding box center [328, 133] width 507 height 37
click at [262, 142] on input "**********" at bounding box center [328, 133] width 507 height 37
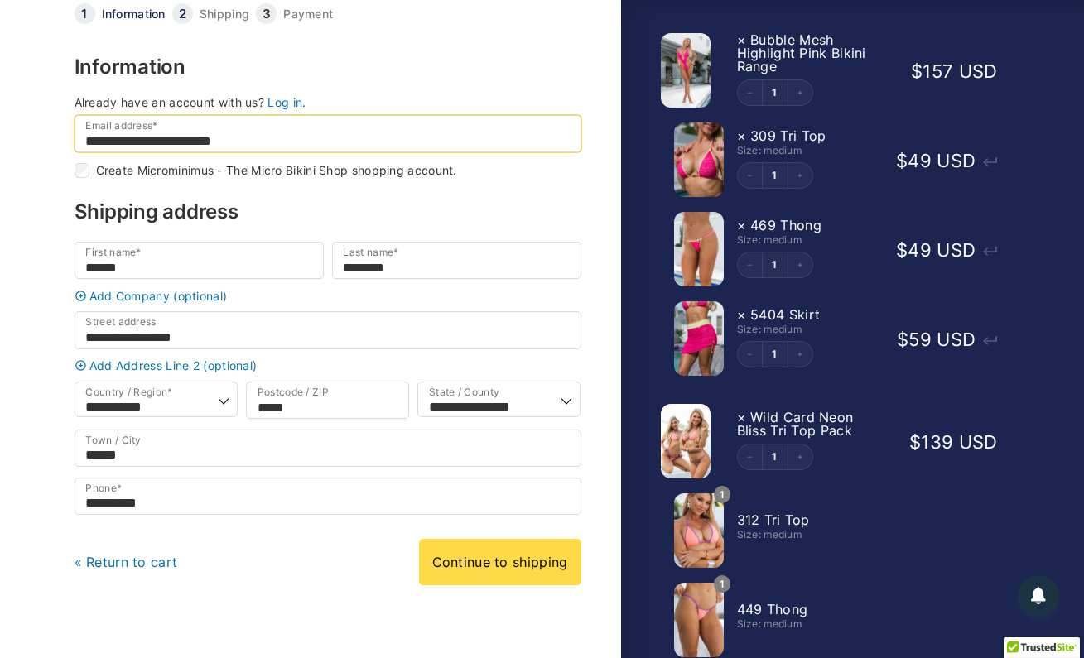
type input "**********"
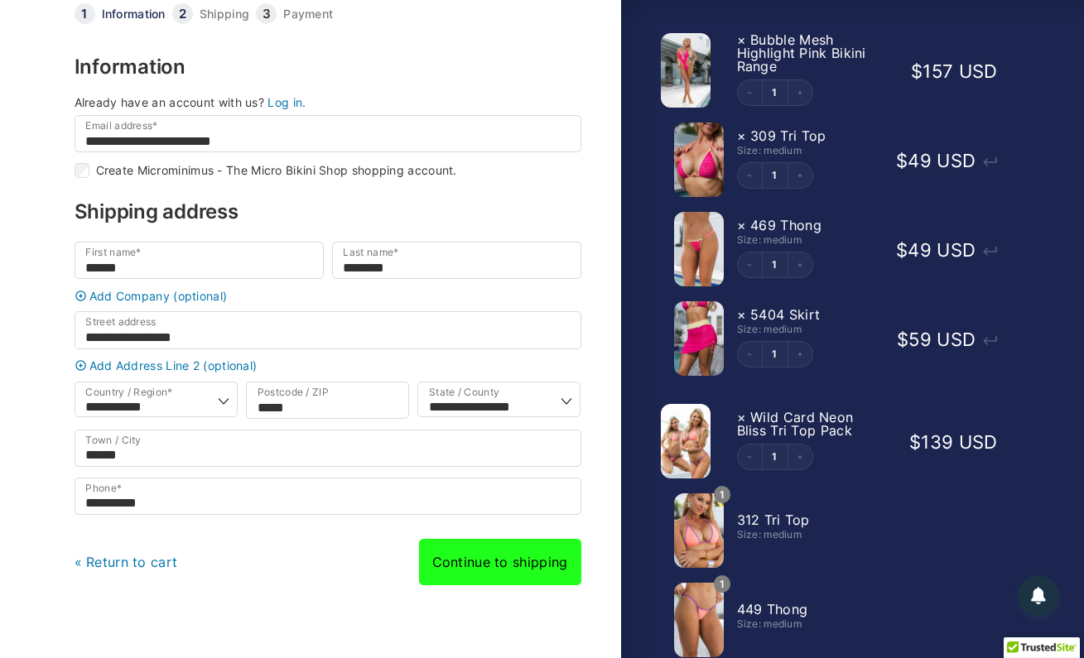
click at [502, 585] on link "Continue to shipping" at bounding box center [500, 562] width 162 height 46
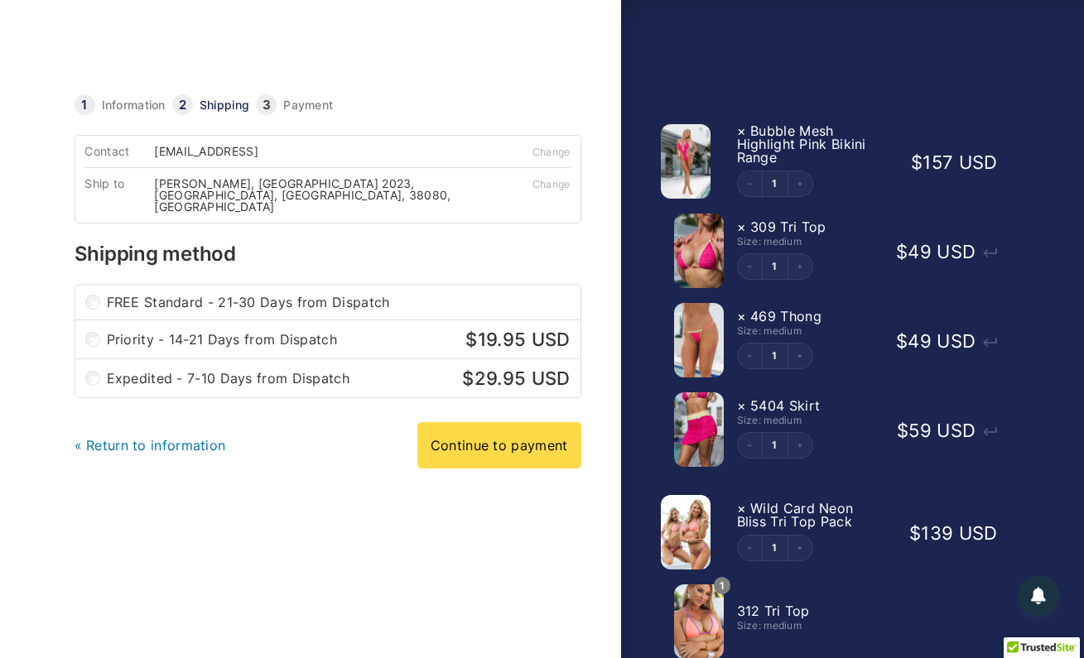
click at [243, 369] on label "Expedited - 7-10 Days from Dispatch $ 29.95 USD" at bounding box center [339, 378] width 464 height 18
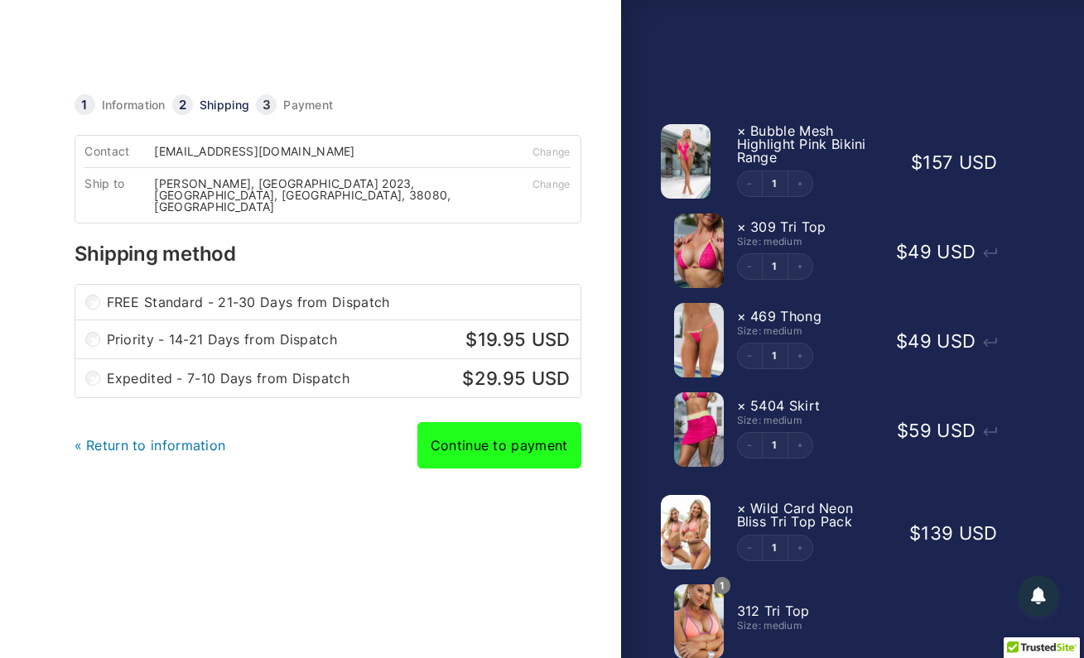
click at [516, 435] on link "Continue to payment" at bounding box center [499, 445] width 164 height 46
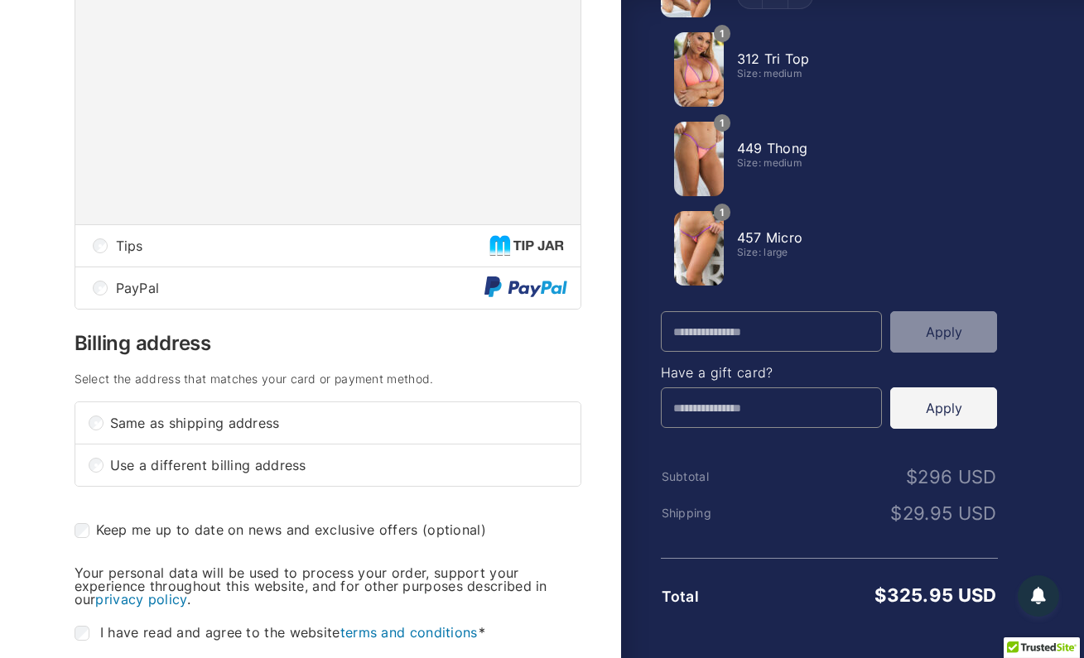
scroll to position [548, 0]
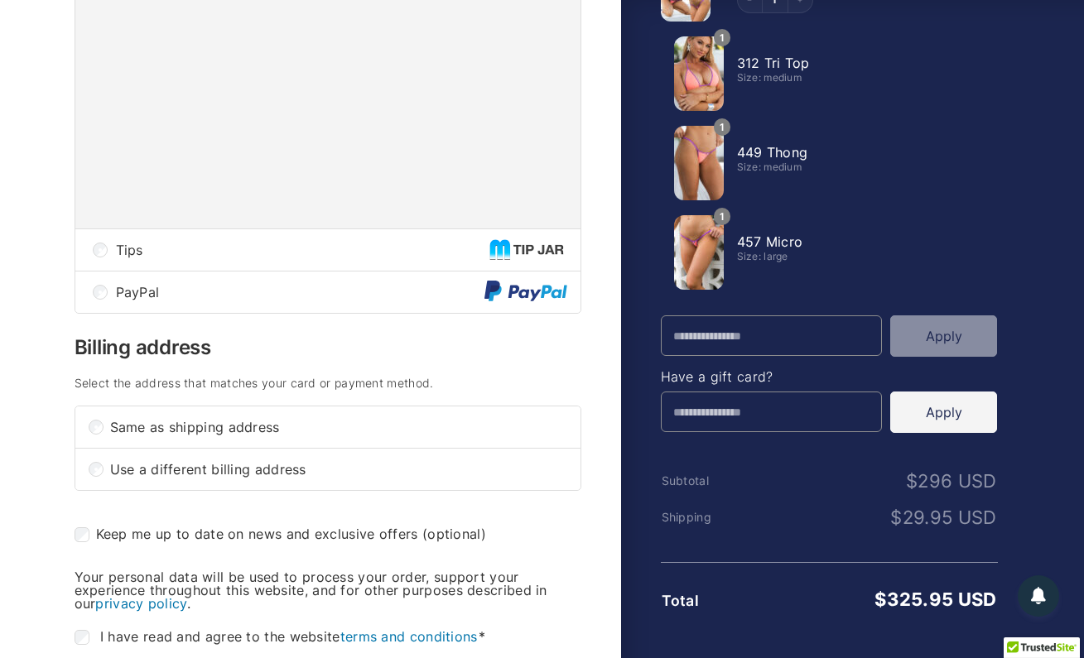
click at [300, 287] on div "PayPal" at bounding box center [341, 292] width 451 height 15
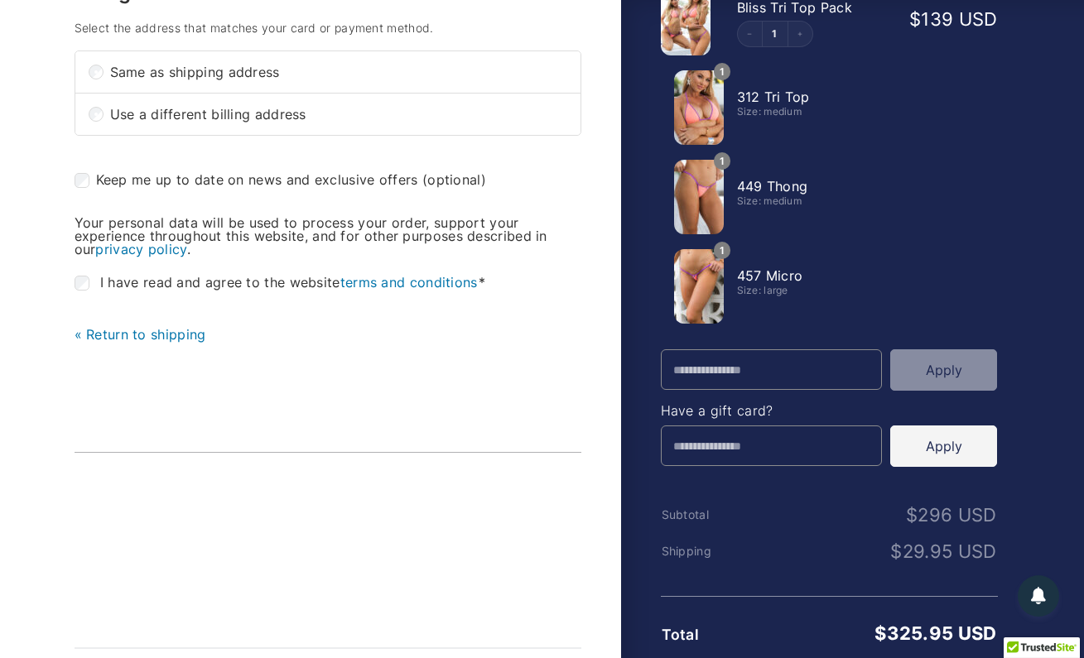
scroll to position [508, 0]
